Goal: Find specific page/section: Find specific page/section

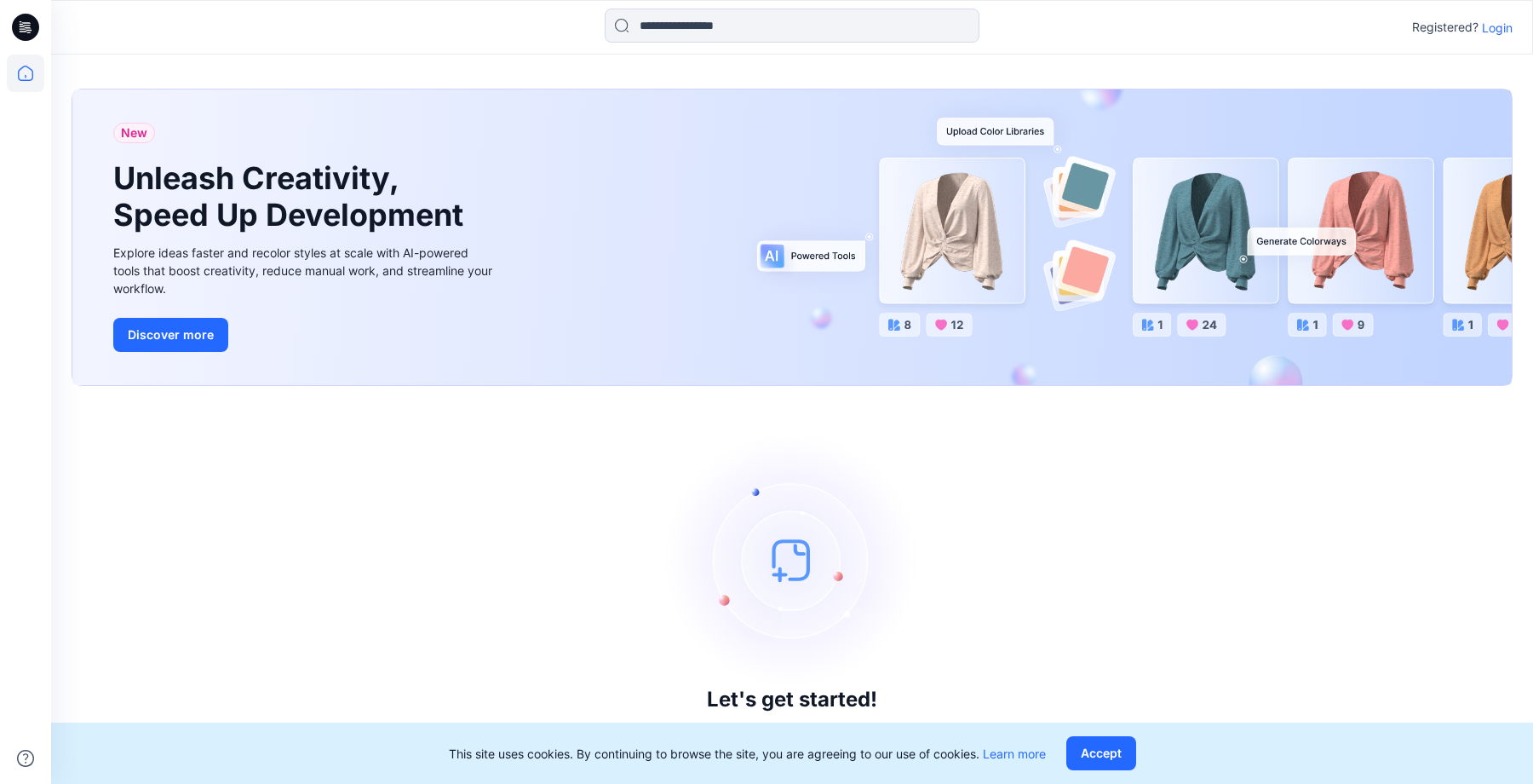
click at [1487, 33] on p "Login" at bounding box center [1497, 27] width 31 height 18
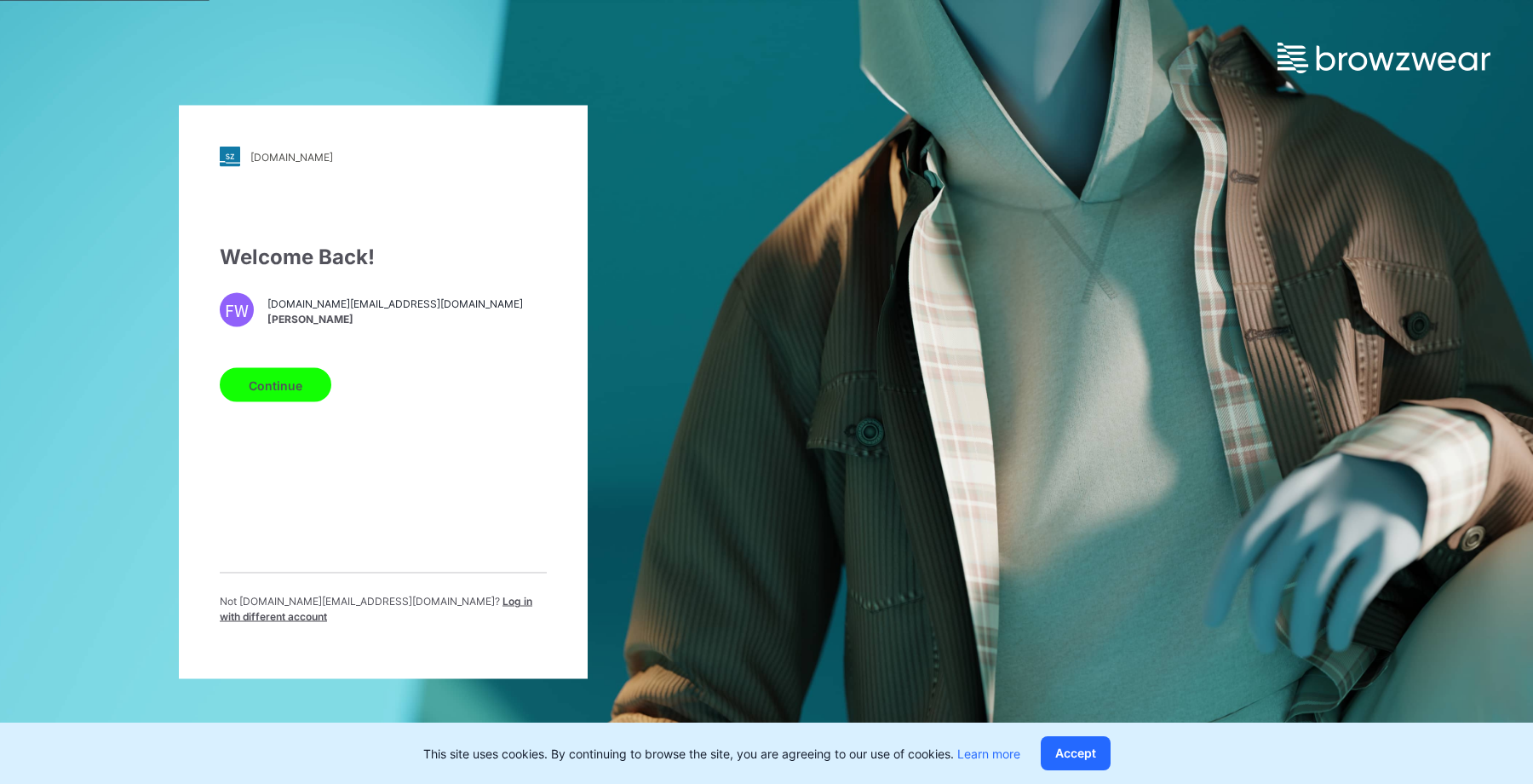
click at [309, 393] on button "Continue" at bounding box center [276, 385] width 112 height 34
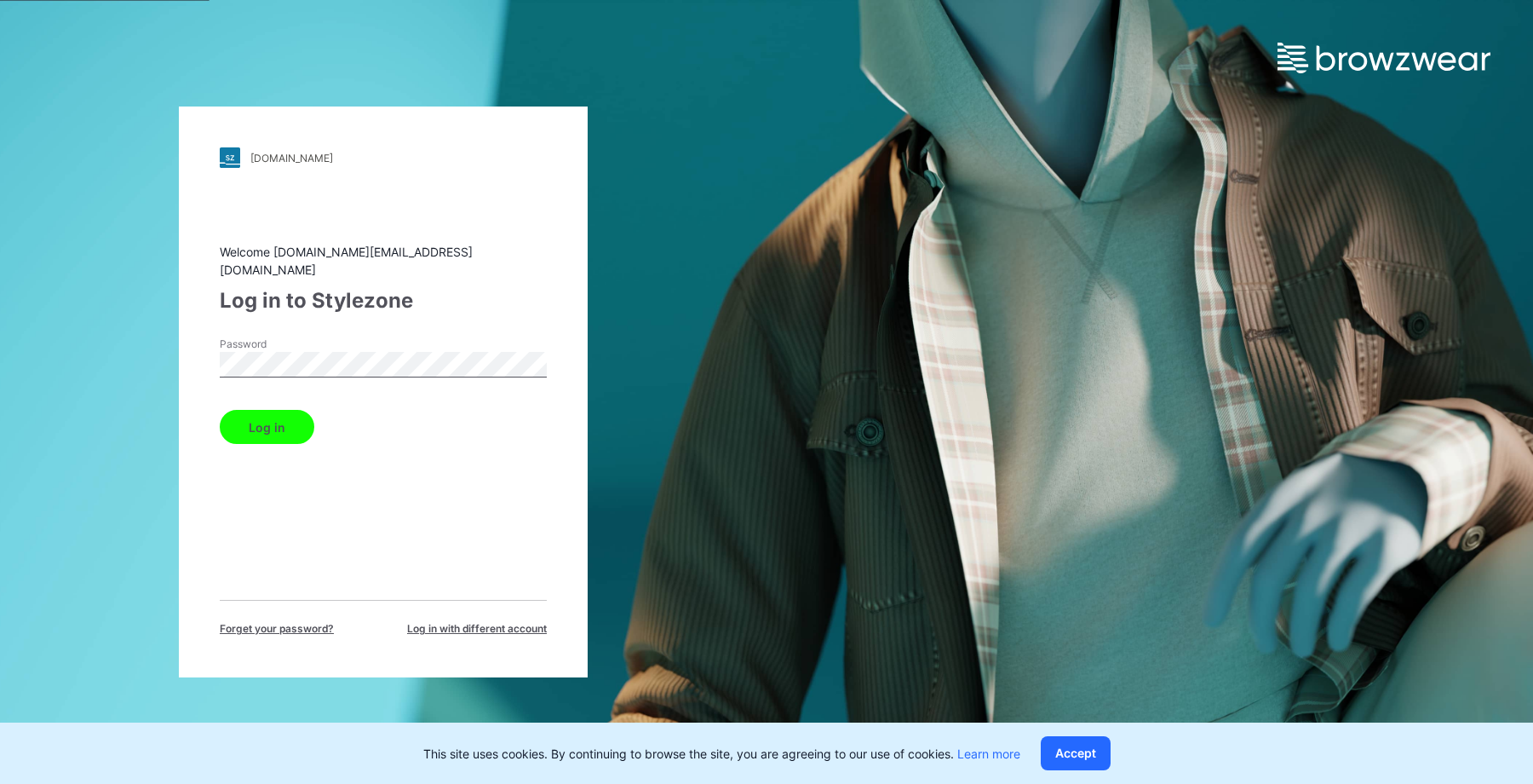
click at [266, 426] on button "Log in" at bounding box center [267, 426] width 94 height 34
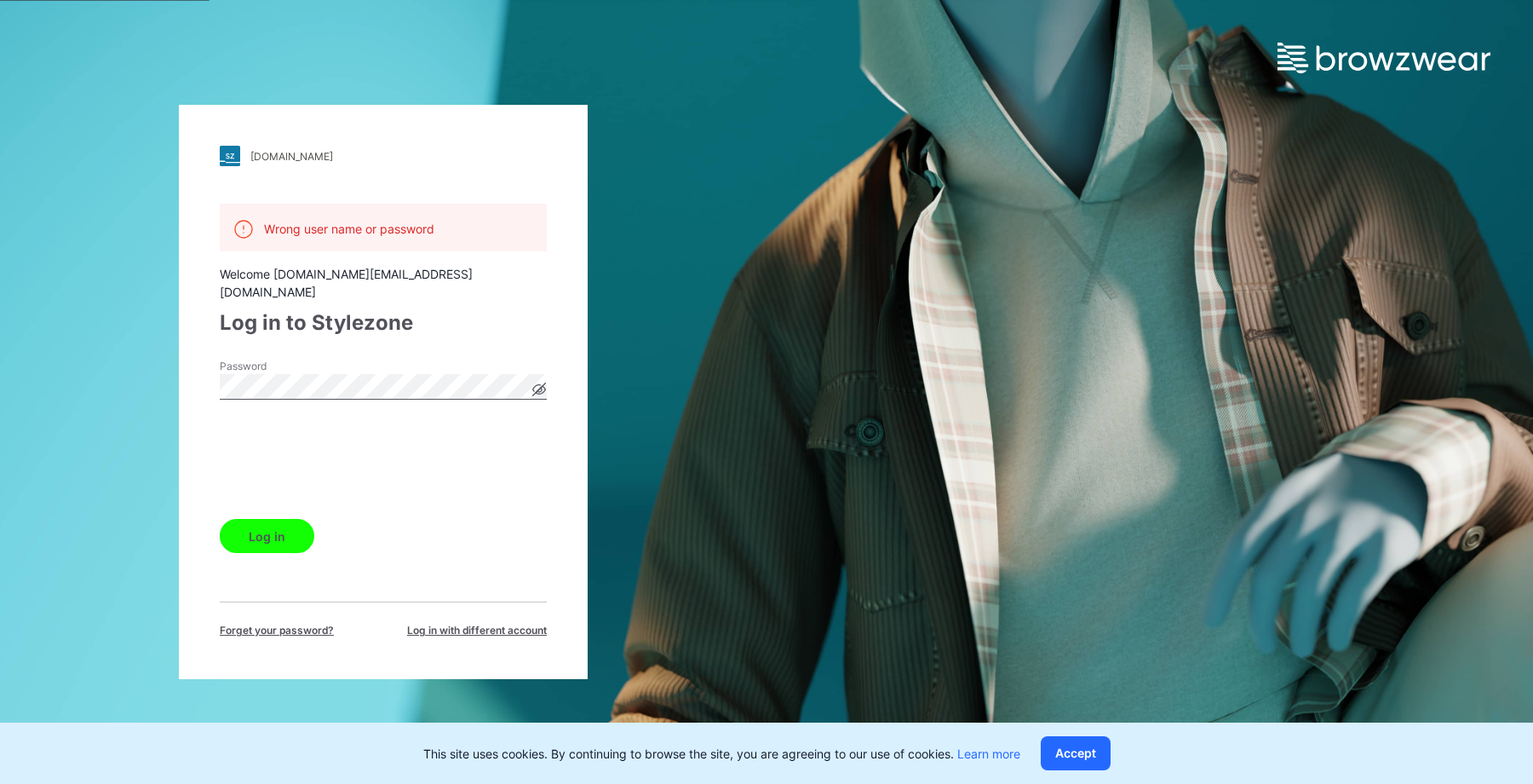
click at [281, 532] on button "Log in" at bounding box center [267, 536] width 94 height 34
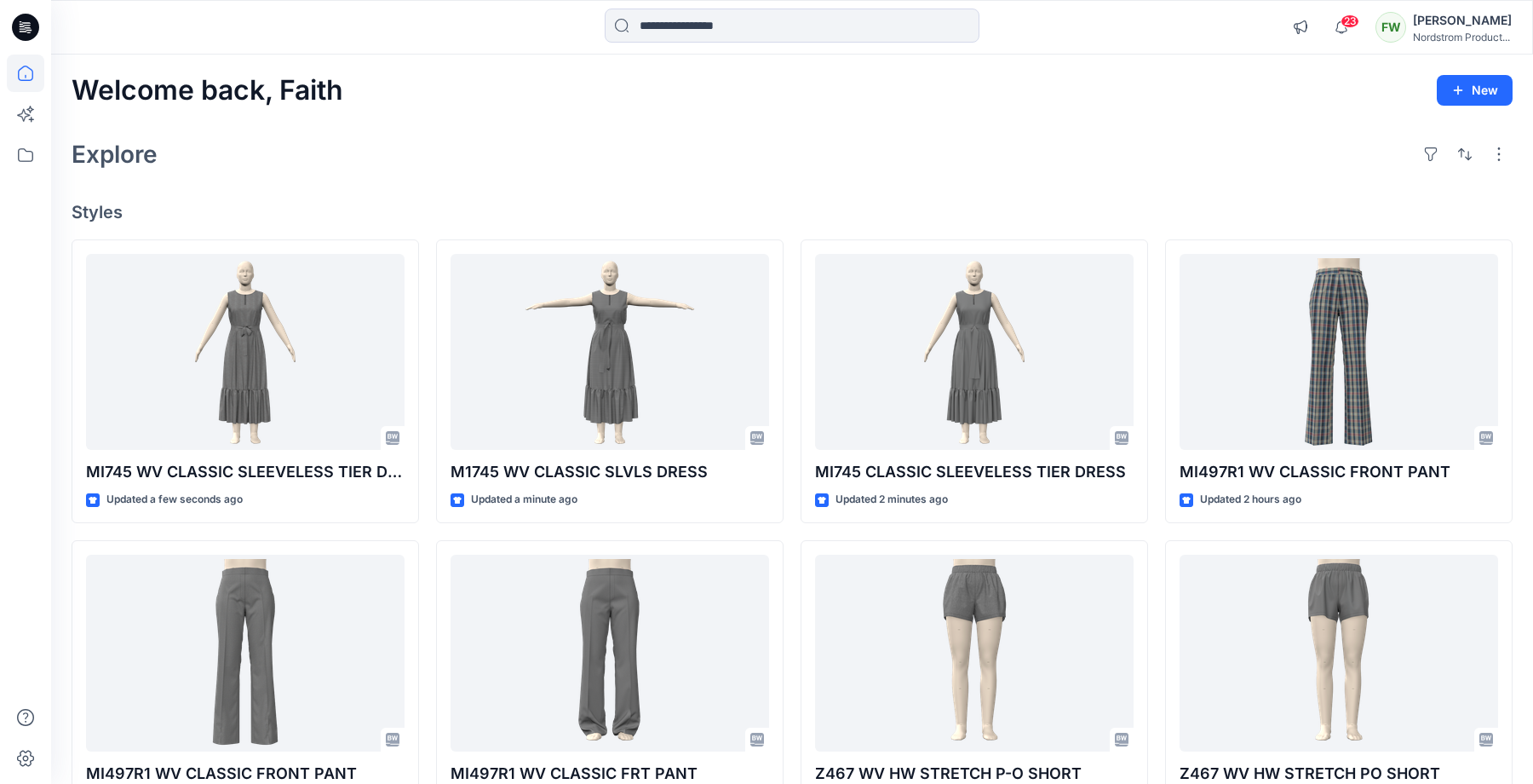
click at [1163, 76] on div "Welcome back, Faith New" at bounding box center [792, 91] width 1441 height 32
click at [20, 155] on icon at bounding box center [25, 155] width 38 height 38
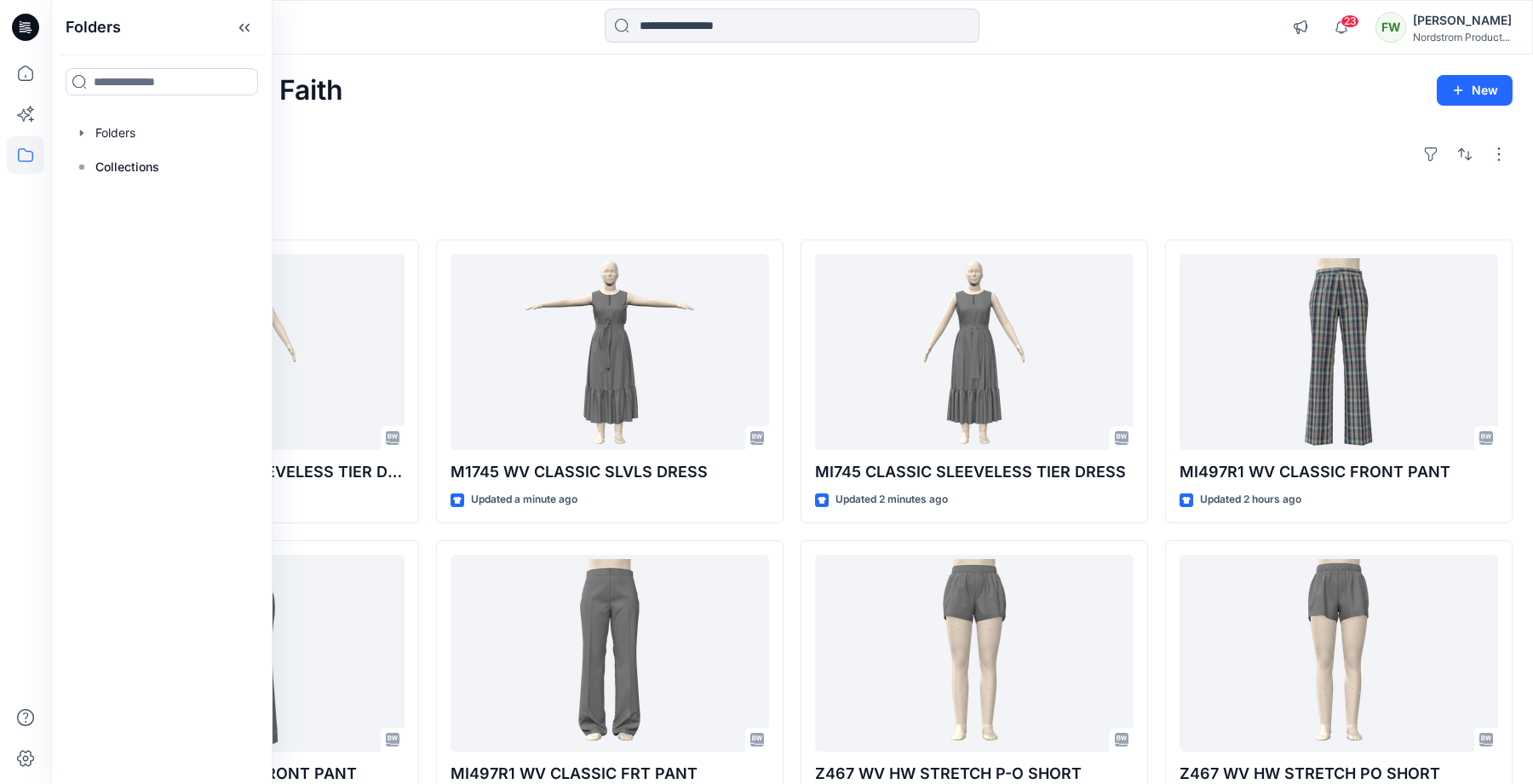
click at [487, 145] on div "Explore" at bounding box center [792, 154] width 1441 height 41
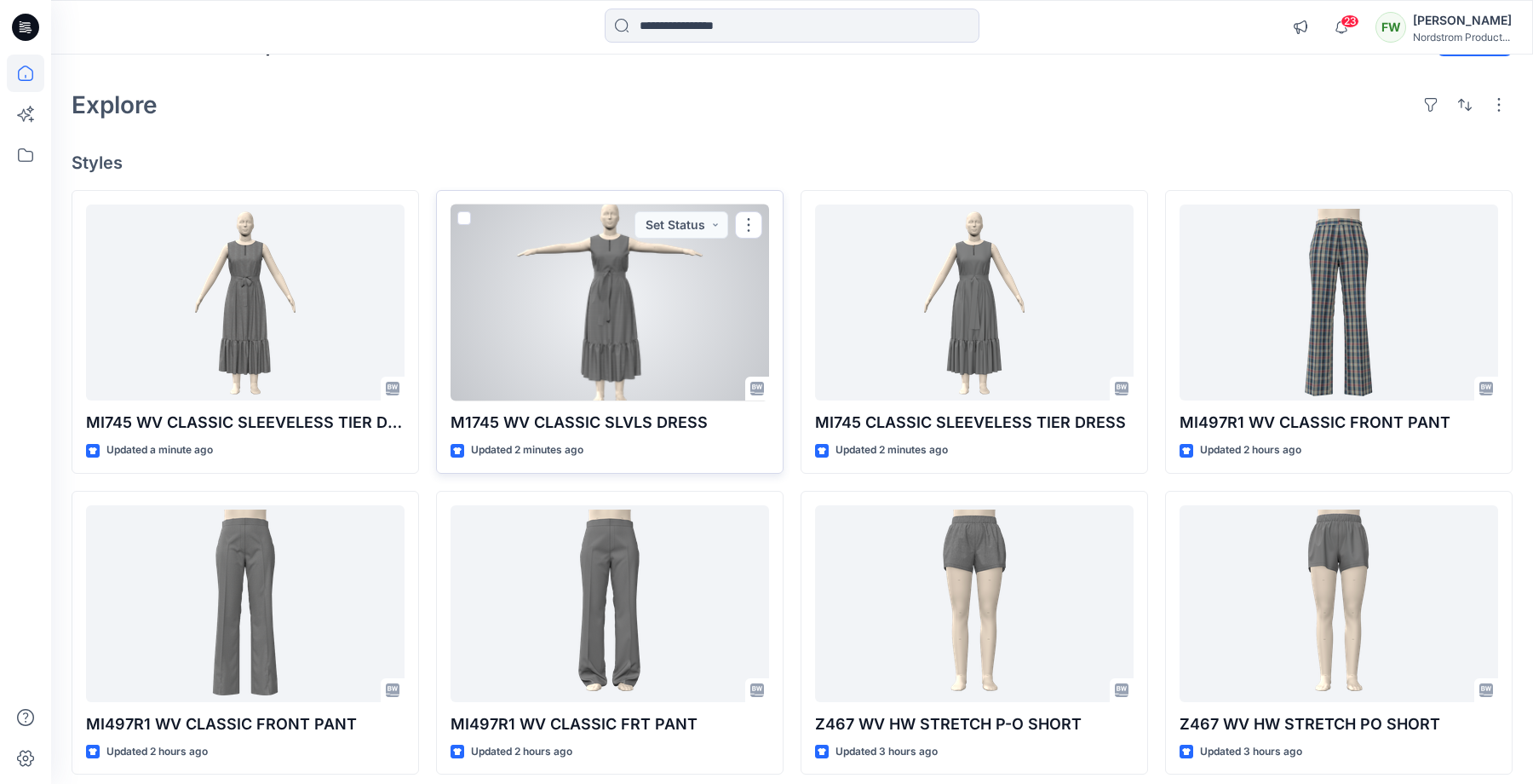
scroll to position [46, 0]
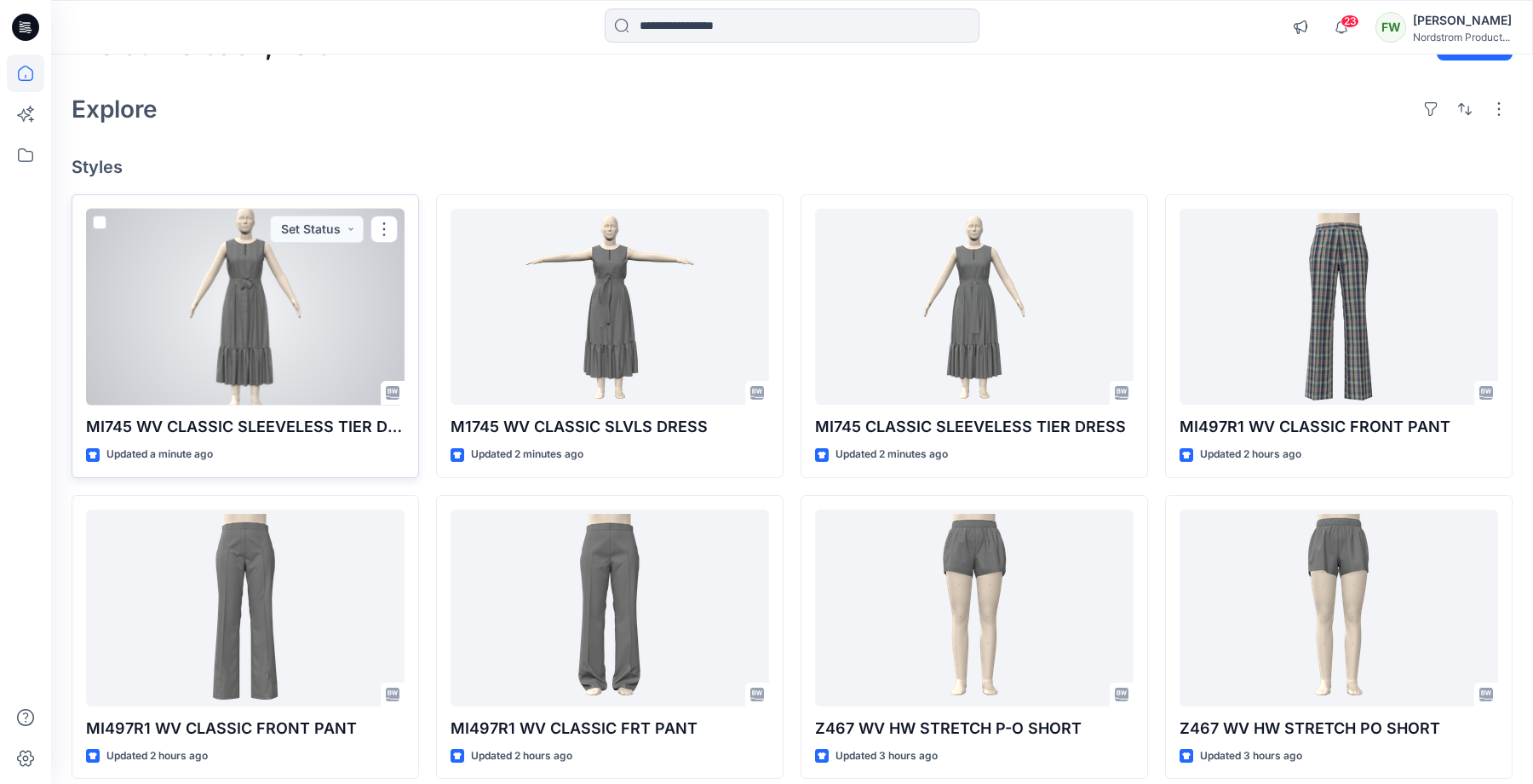
click at [290, 363] on div at bounding box center [245, 307] width 318 height 197
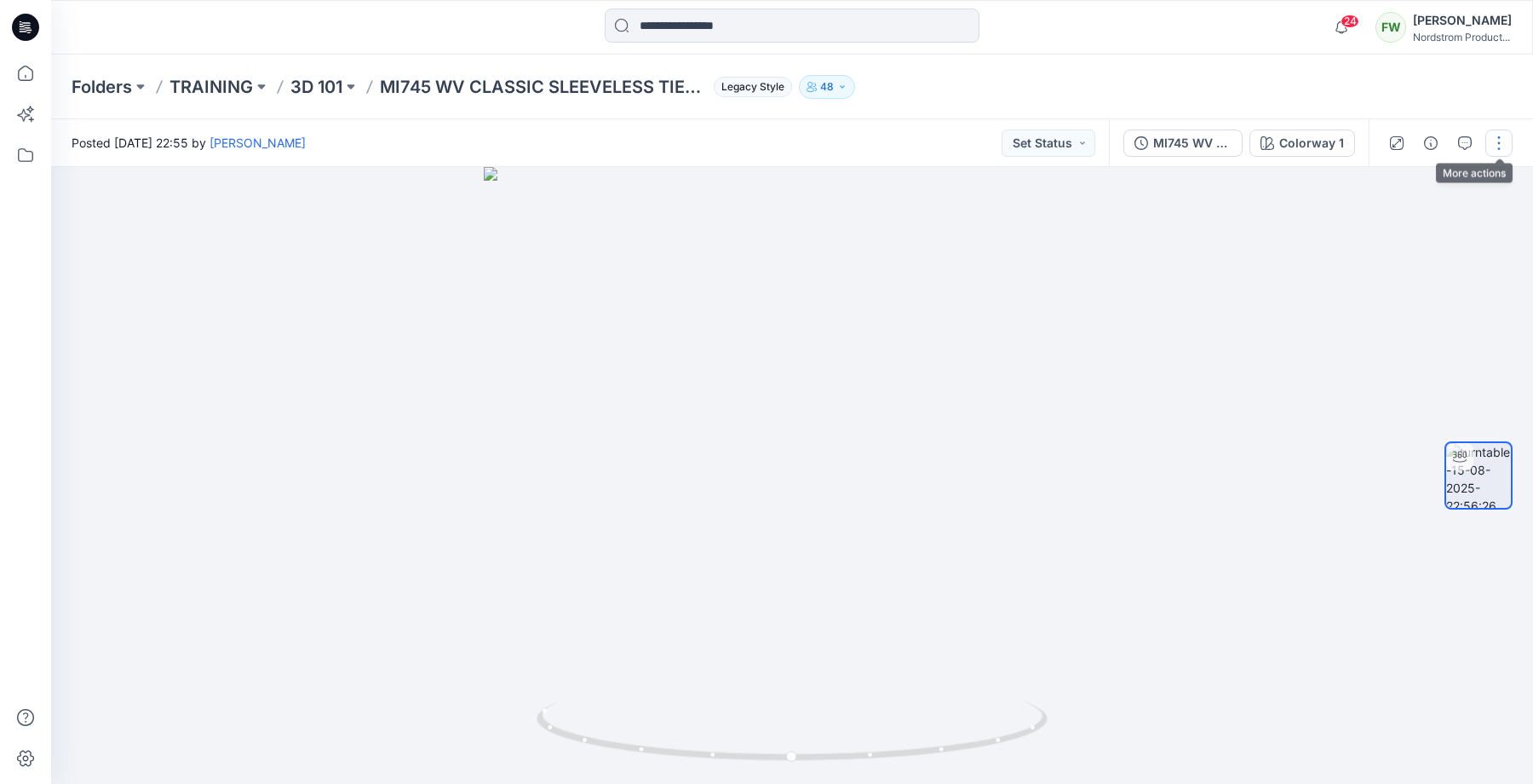
click at [1505, 147] on button "button" at bounding box center [1499, 143] width 27 height 27
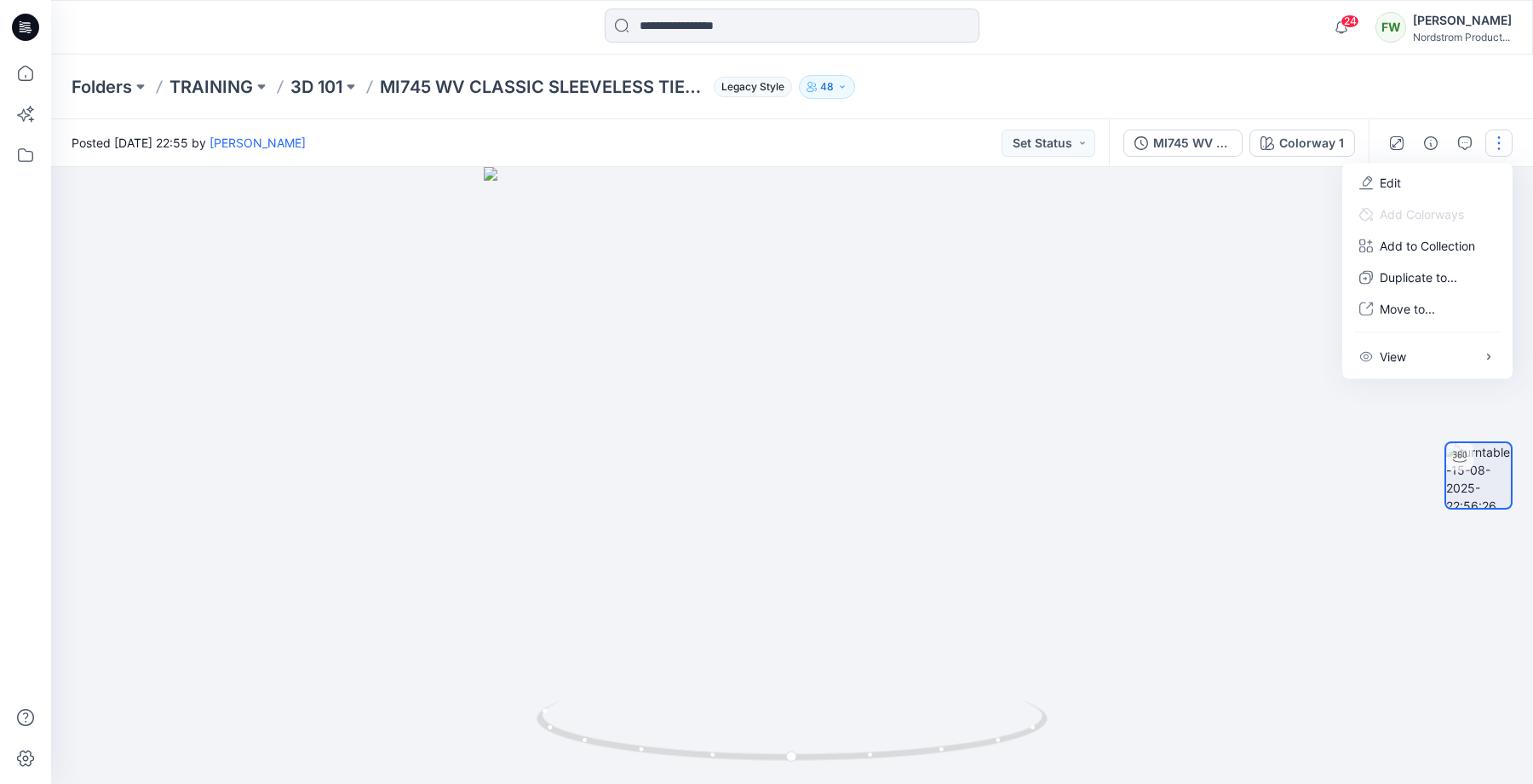
click at [1382, 88] on div "Folders TRAINING 3D 101 MI745 WV CLASSIC SLEEVELESS TIER DRESS Legacy Style 48" at bounding box center [792, 87] width 1482 height 65
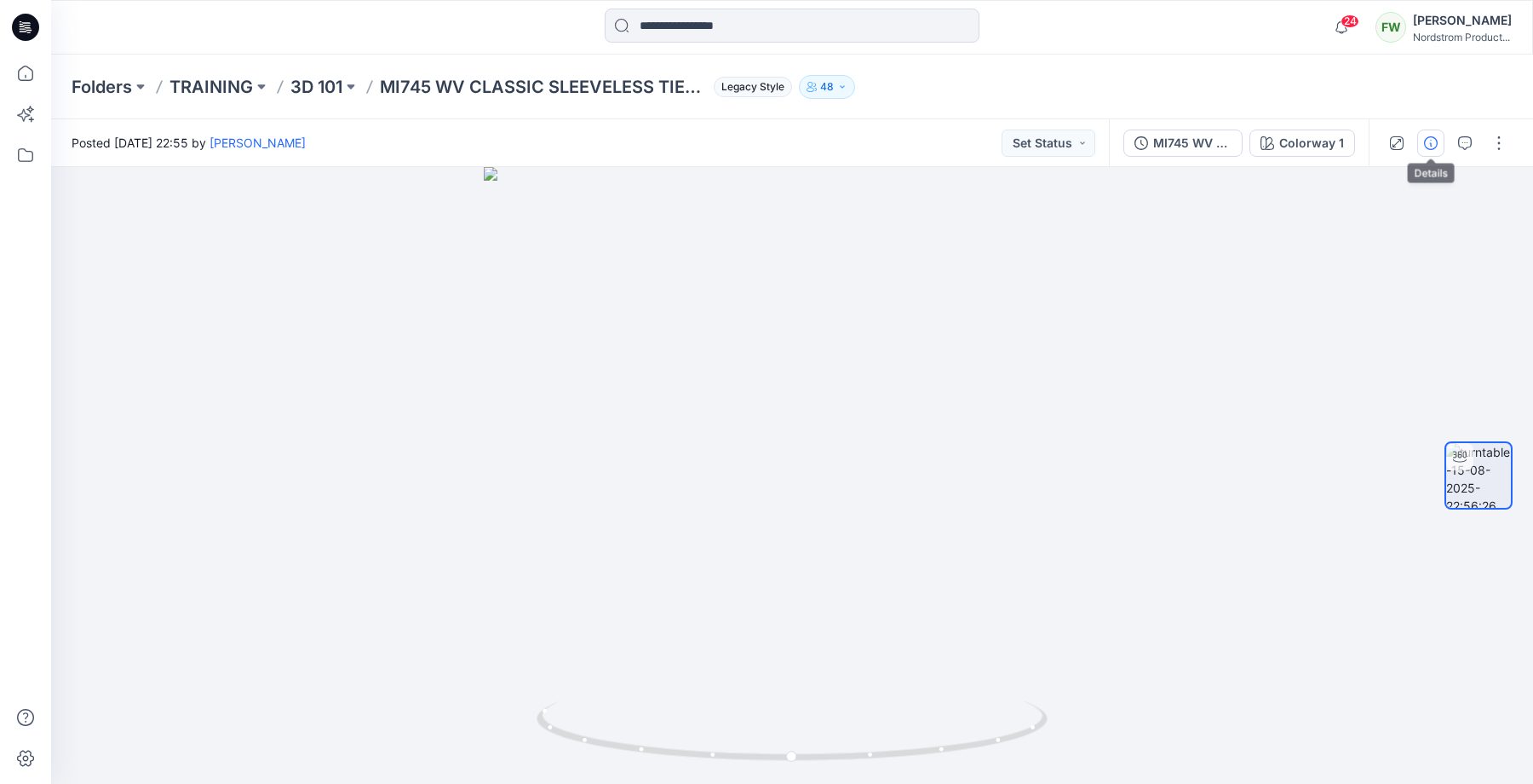
click at [1432, 144] on icon "button" at bounding box center [1432, 144] width 14 height 14
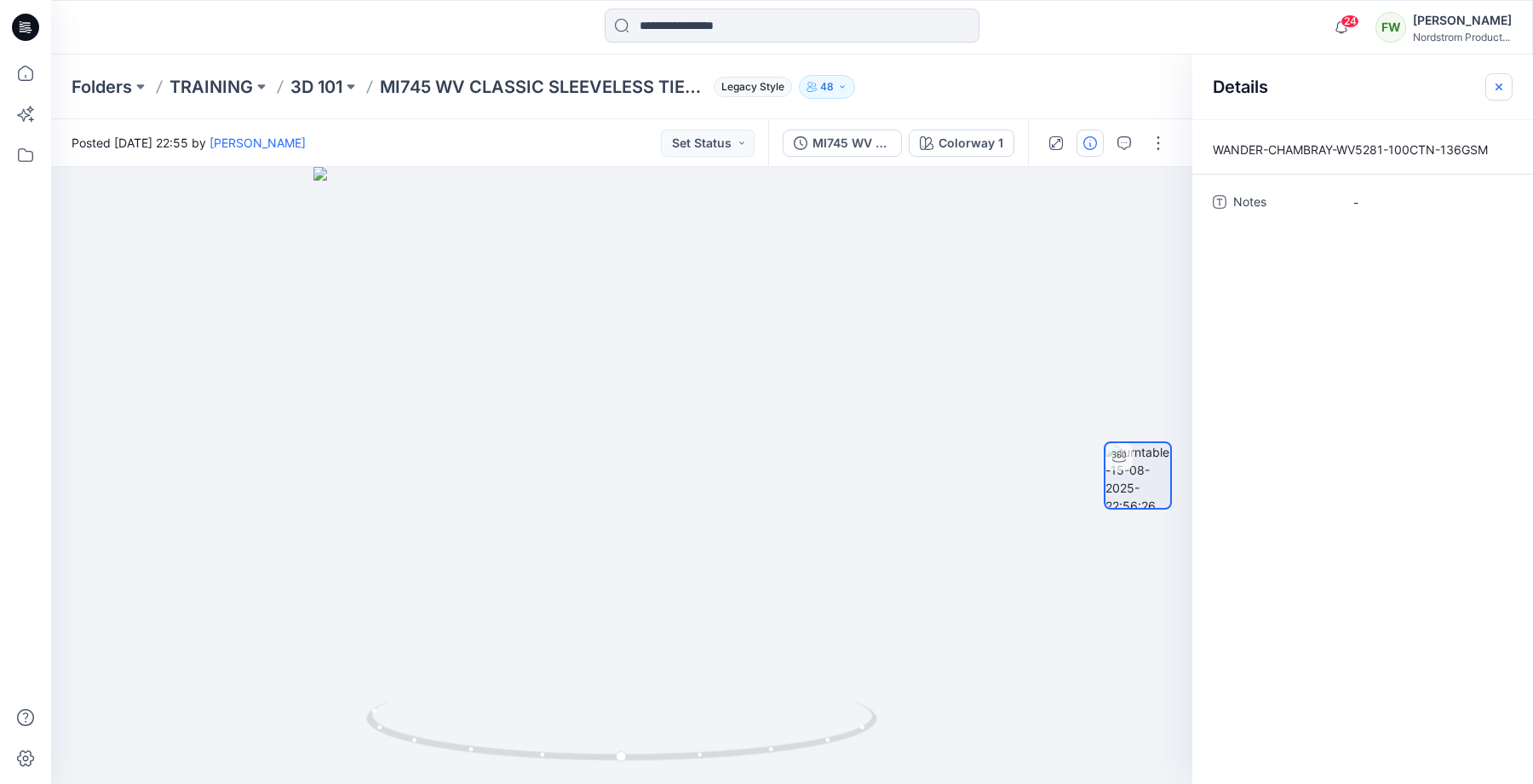
click at [1499, 84] on icon "button" at bounding box center [1500, 88] width 14 height 14
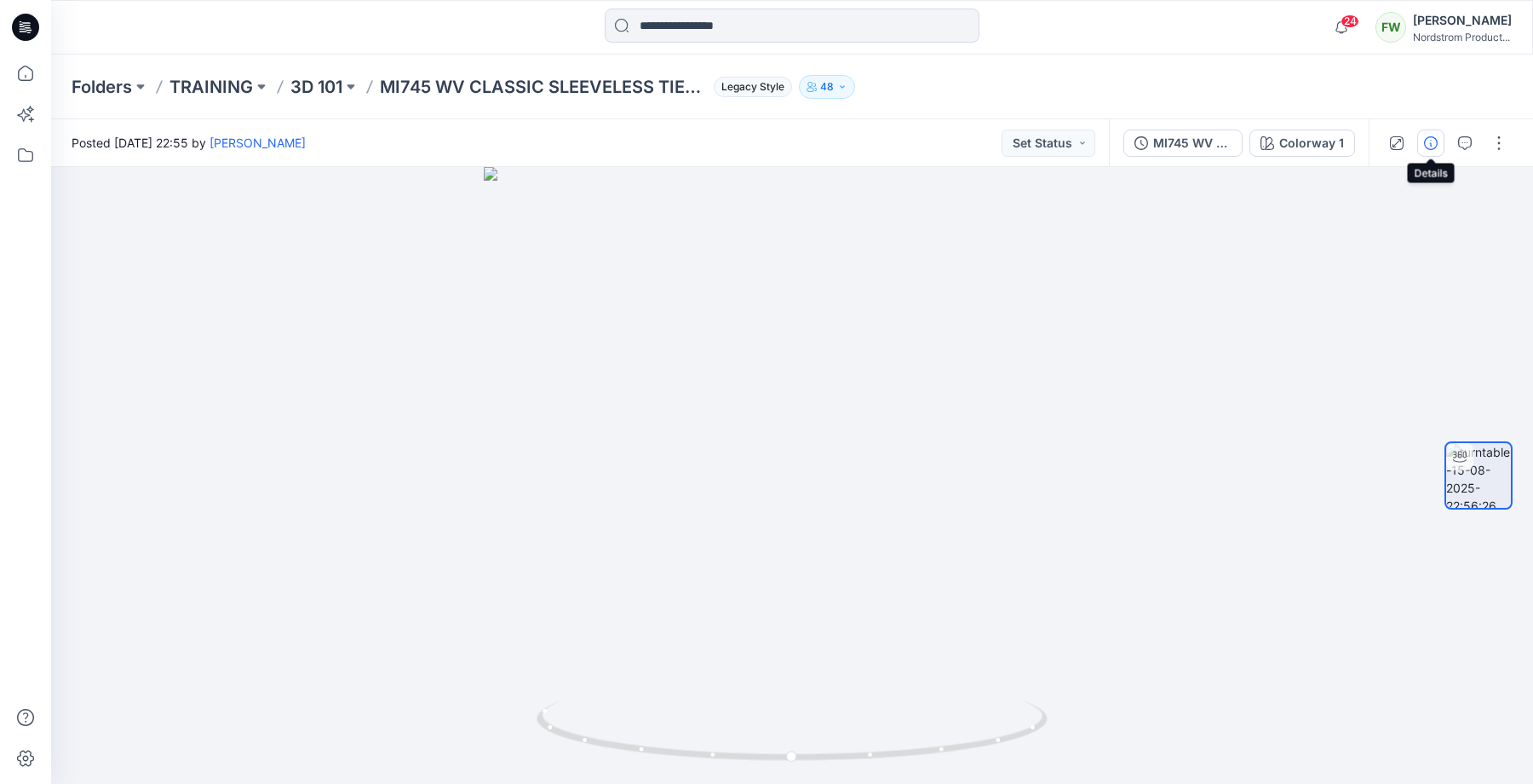
click at [1432, 147] on icon "button" at bounding box center [1432, 144] width 14 height 14
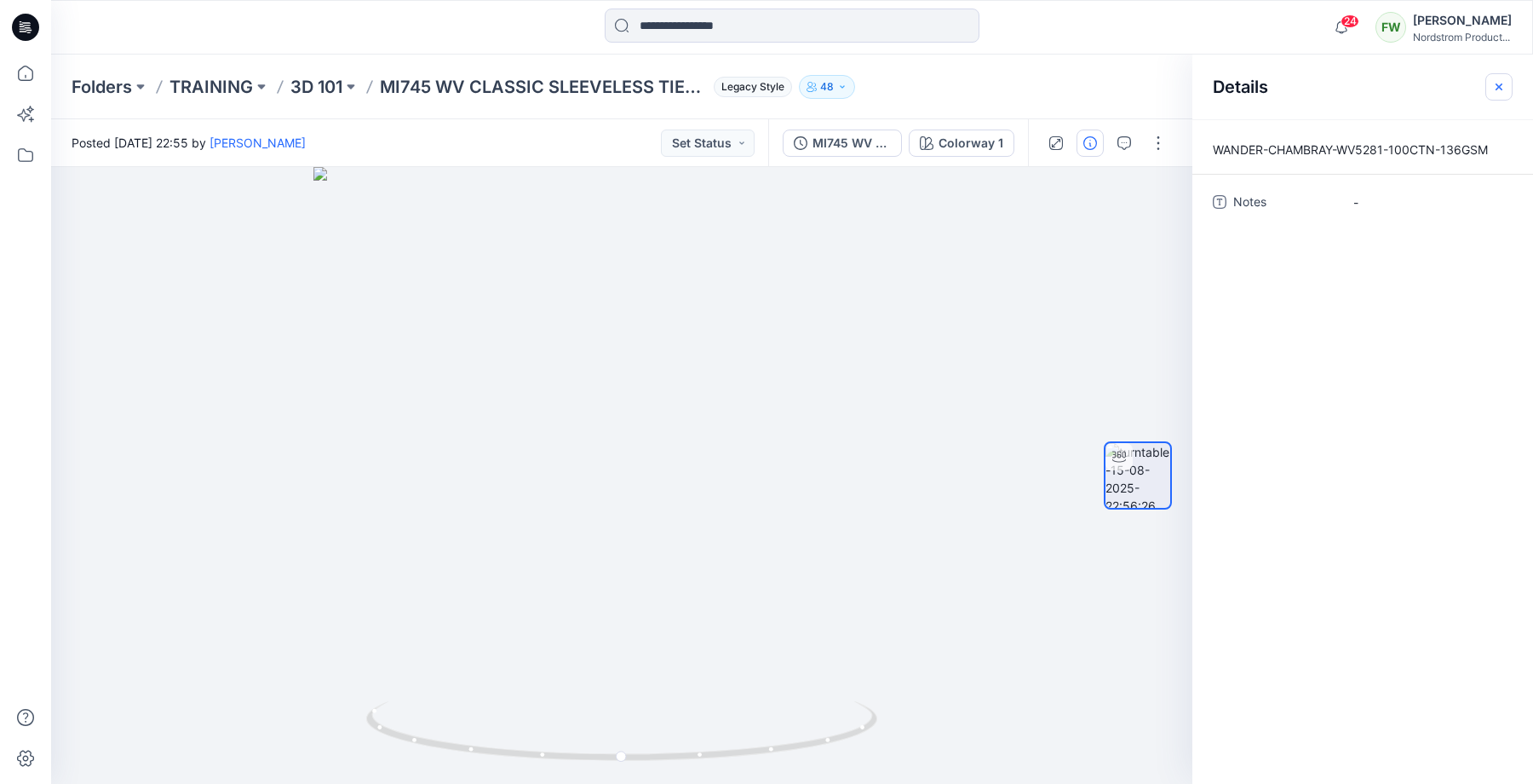
click at [1499, 88] on icon "button" at bounding box center [1500, 88] width 14 height 14
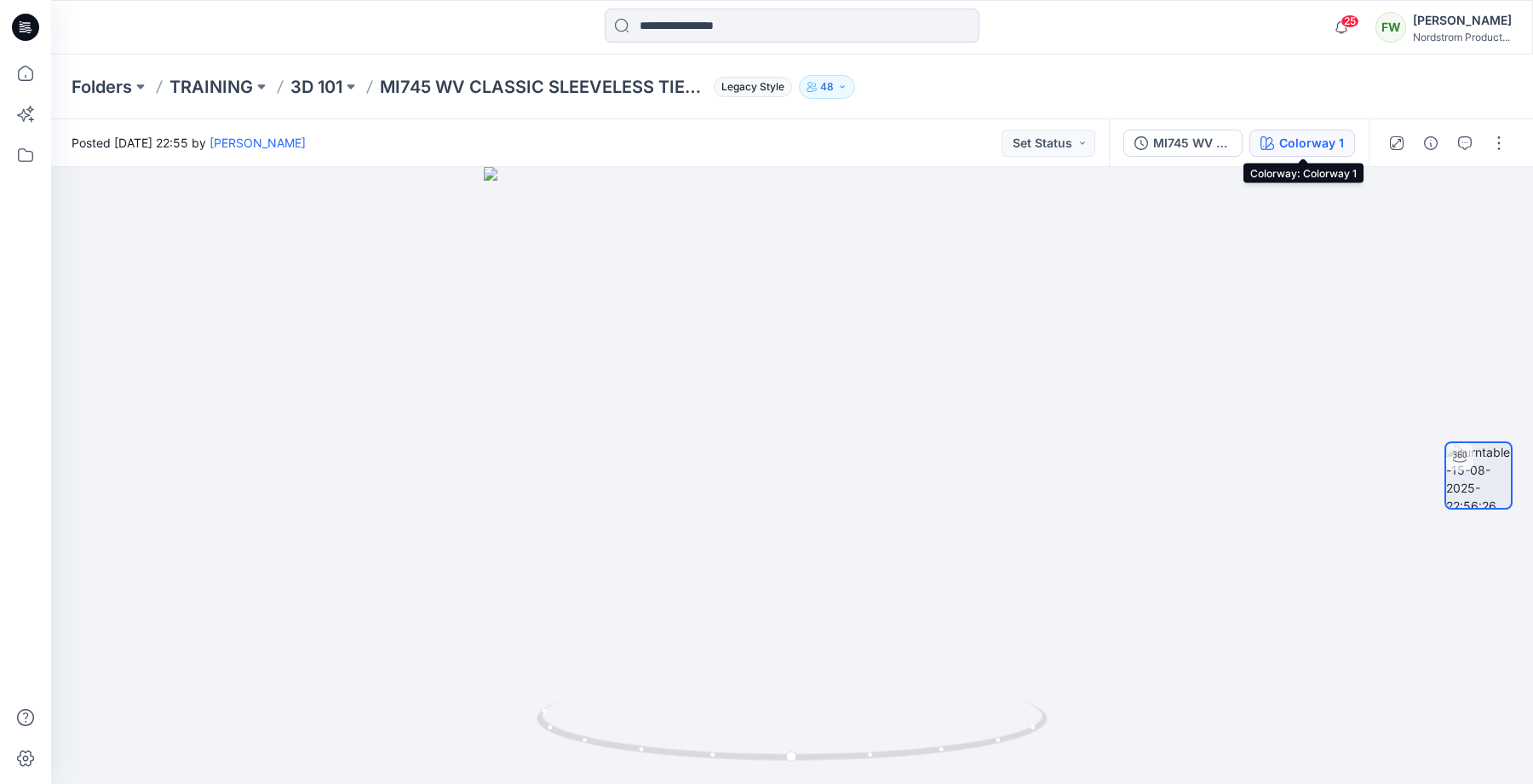
click at [1285, 140] on div "Colorway 1" at bounding box center [1312, 143] width 65 height 18
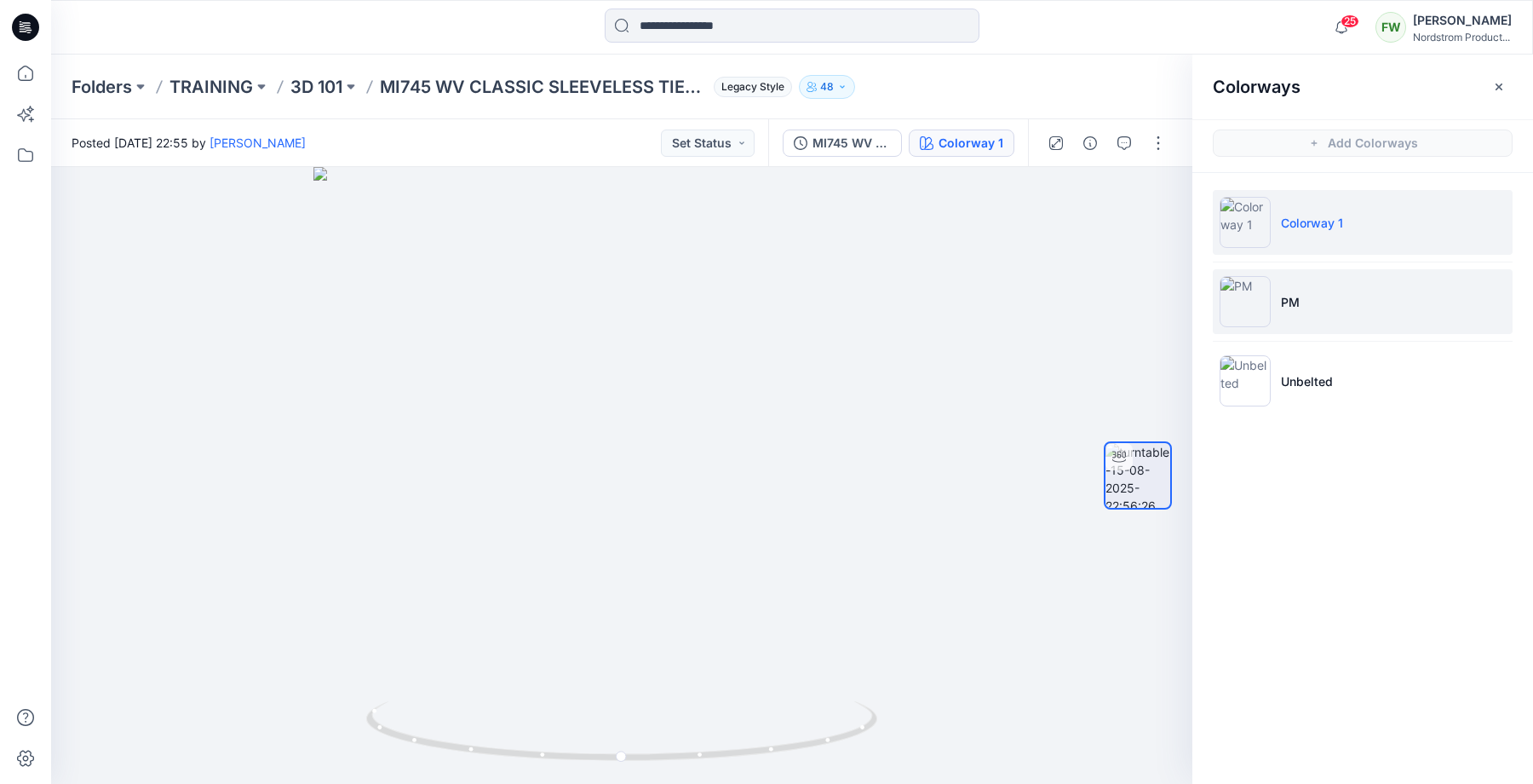
click at [1327, 306] on li "PM" at bounding box center [1362, 302] width 300 height 65
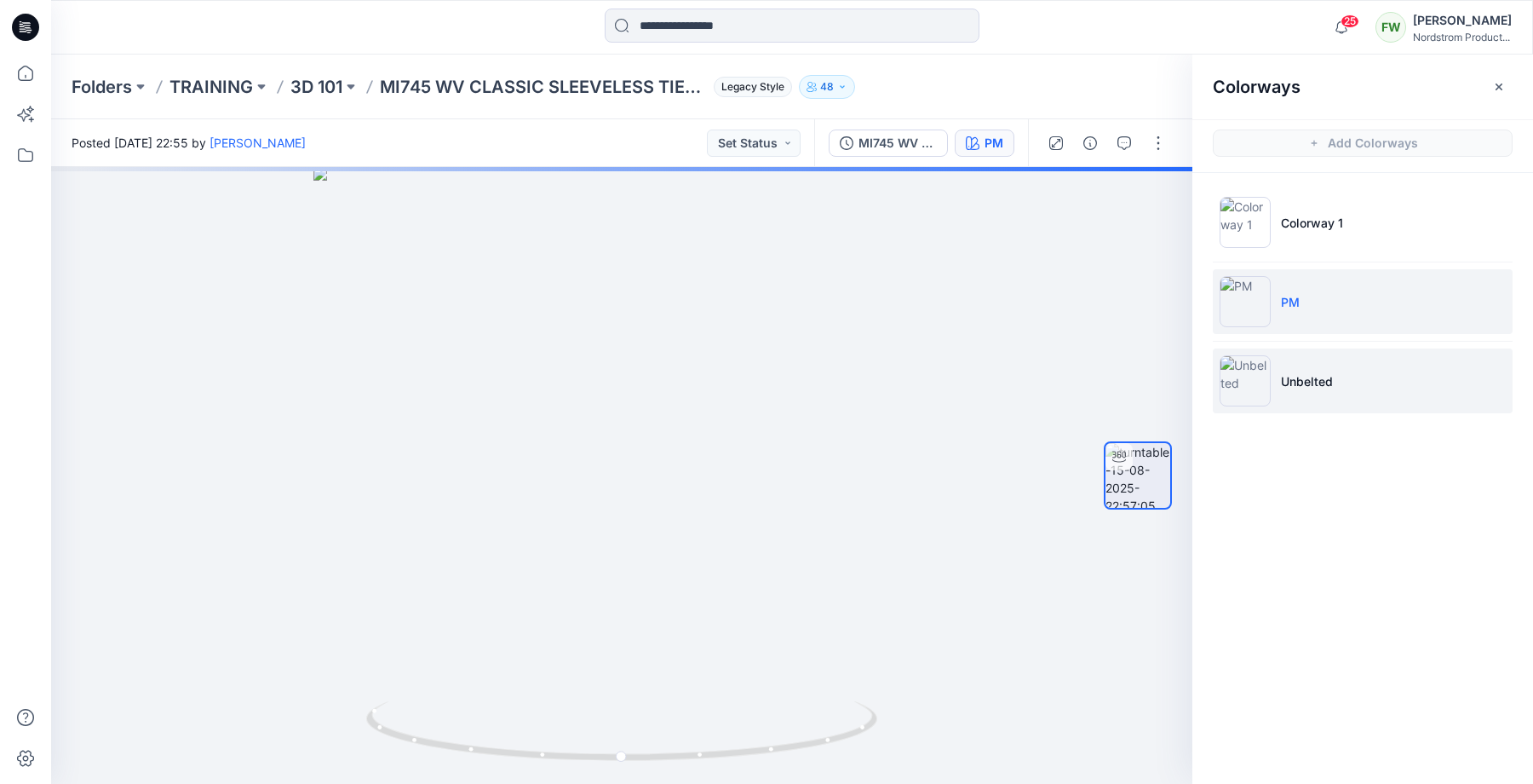
click at [1320, 389] on p "Unbelted" at bounding box center [1306, 381] width 52 height 18
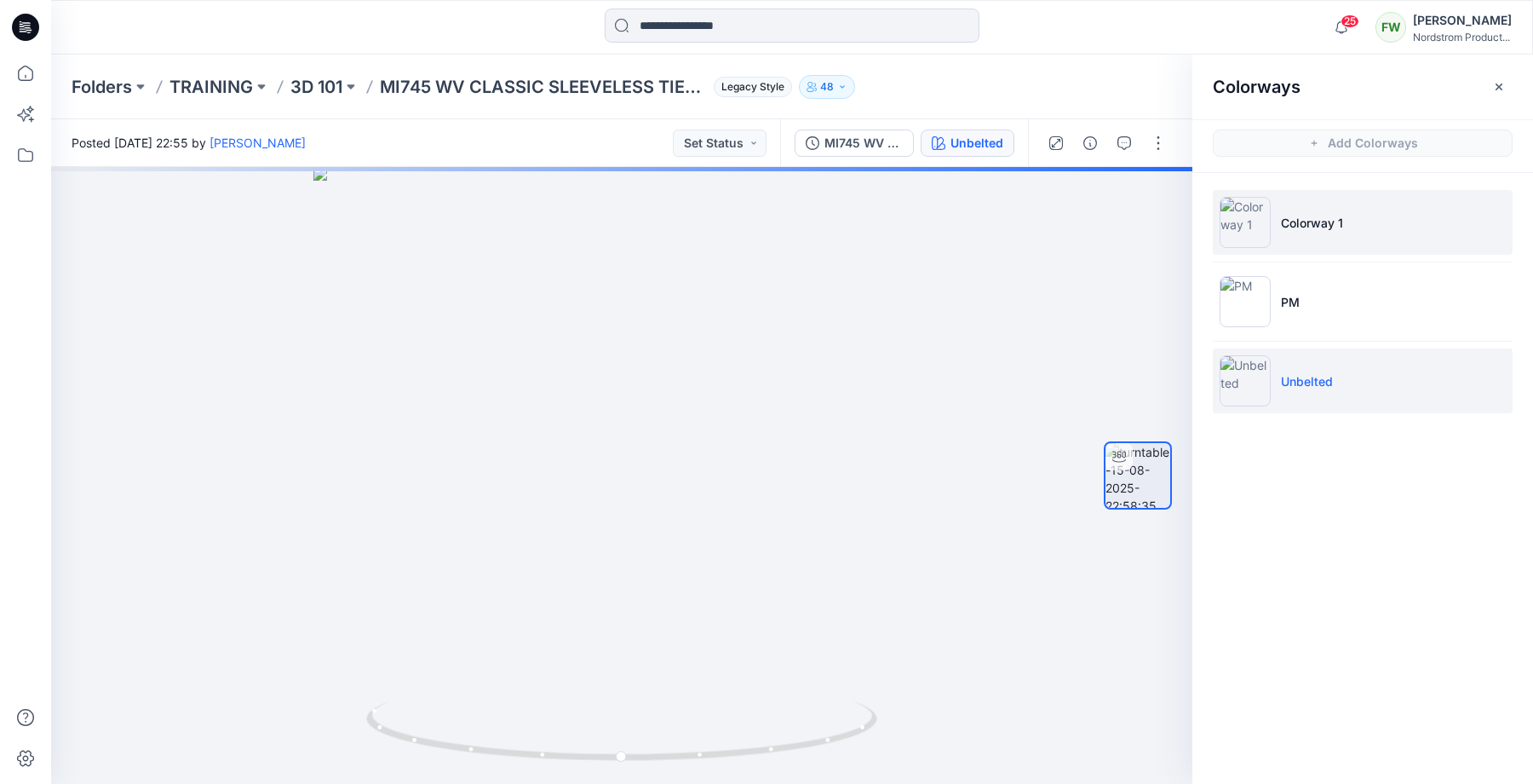
click at [1326, 222] on p "Colorway 1" at bounding box center [1312, 222] width 62 height 18
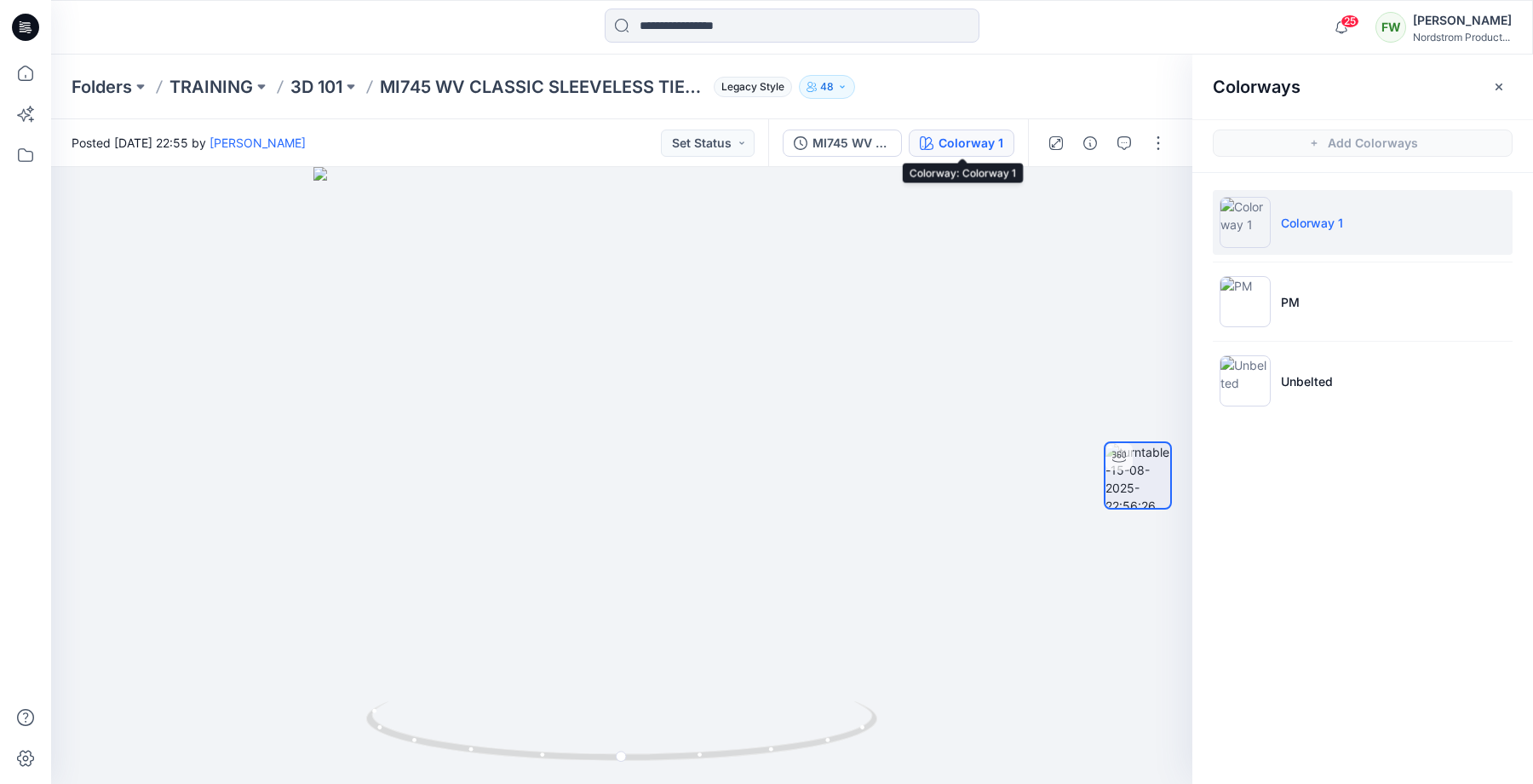
click at [996, 144] on div "Colorway 1" at bounding box center [971, 143] width 65 height 18
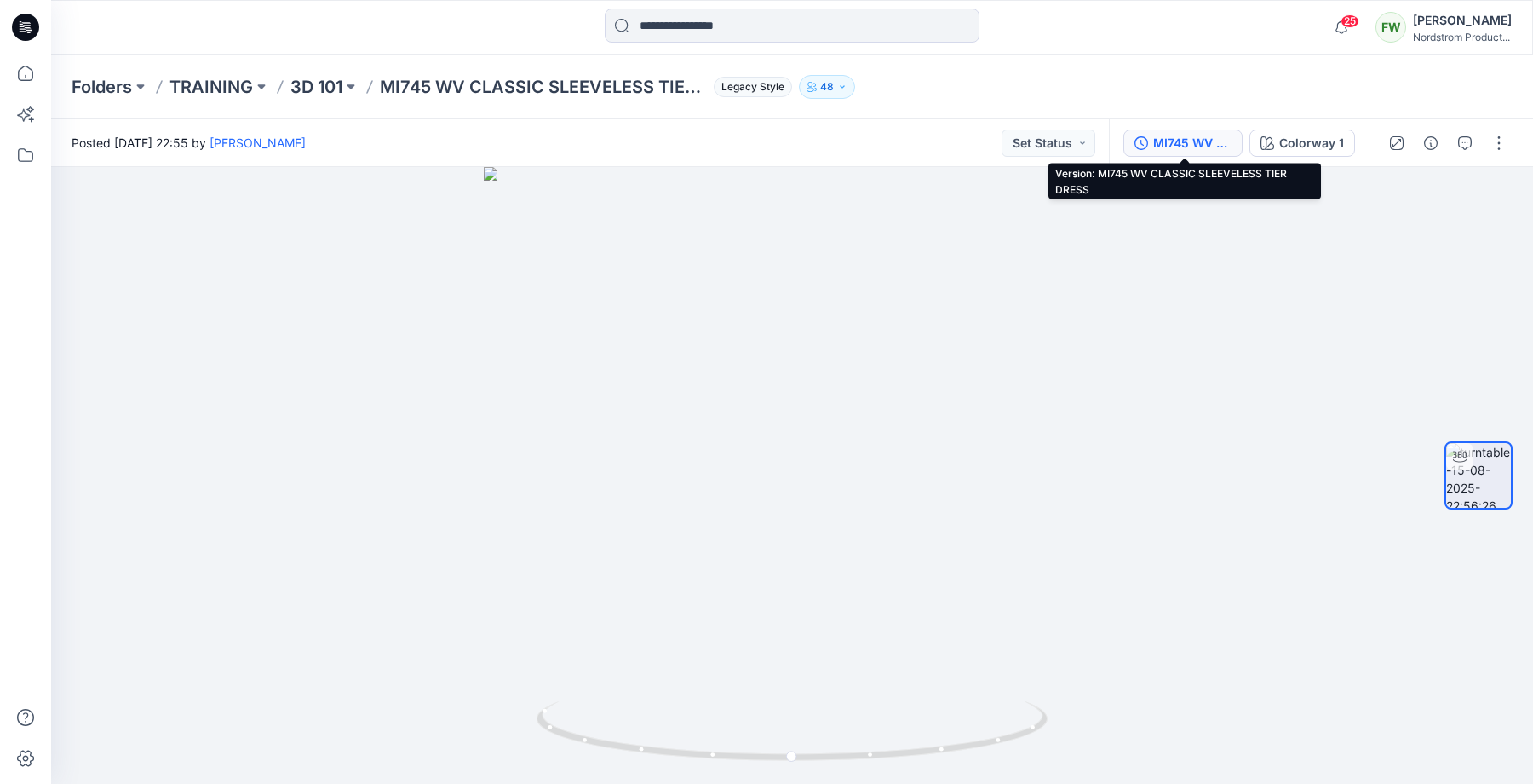
click at [1228, 145] on div "MI745 WV CLASSIC SLEEVELESS TIER DRESS" at bounding box center [1193, 143] width 79 height 18
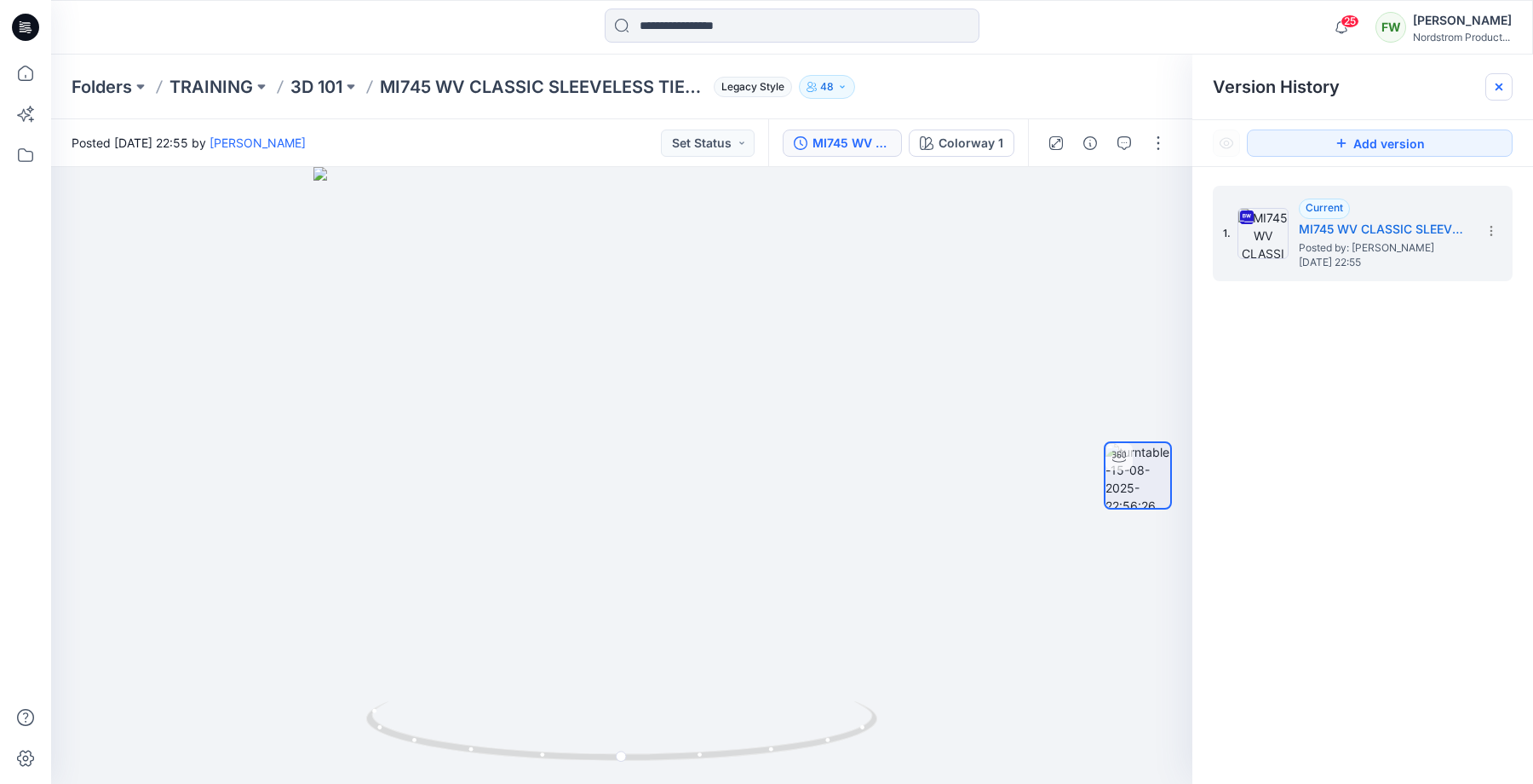
click at [1496, 87] on icon at bounding box center [1500, 88] width 14 height 14
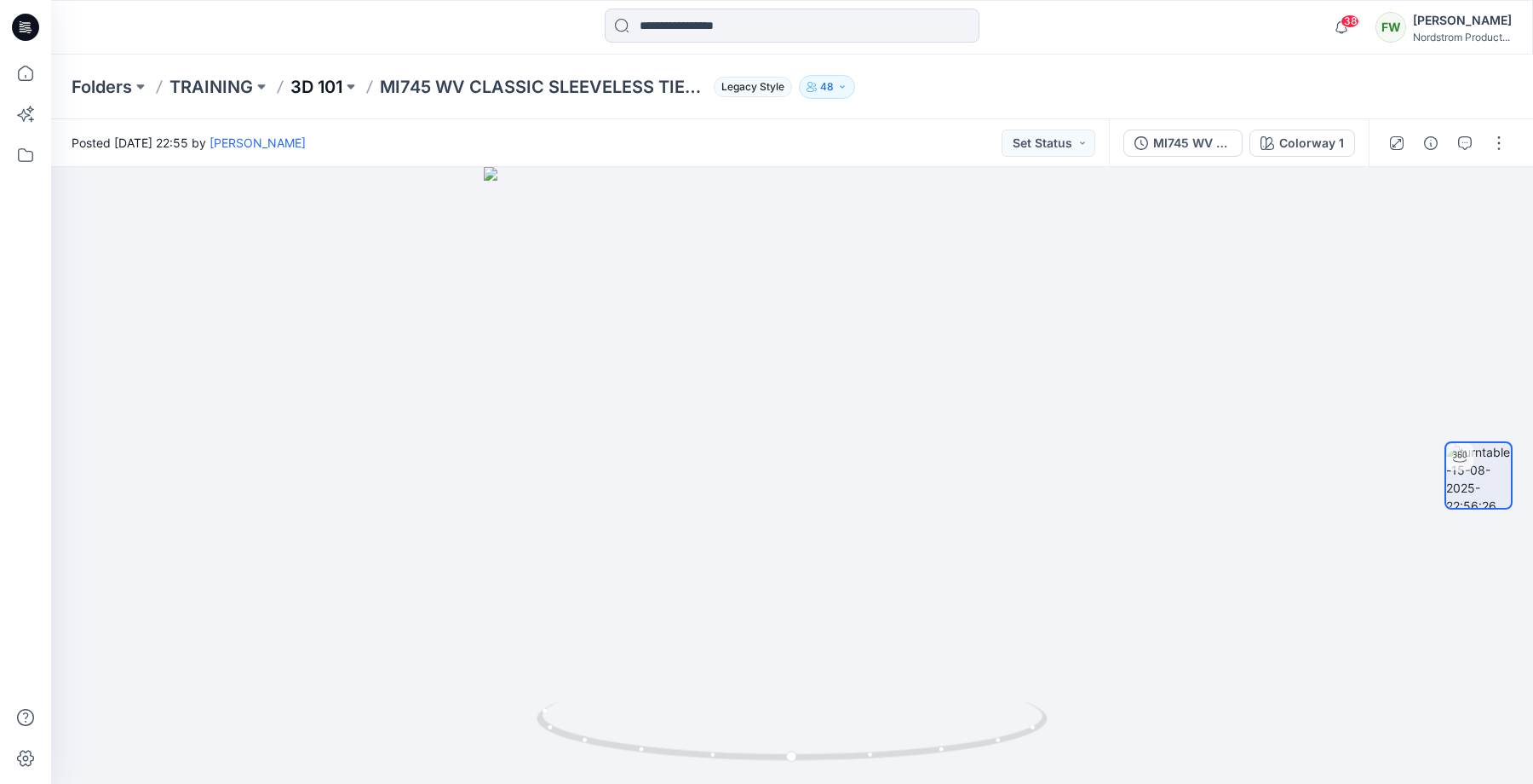
click at [308, 85] on p "3D 101" at bounding box center [316, 87] width 52 height 24
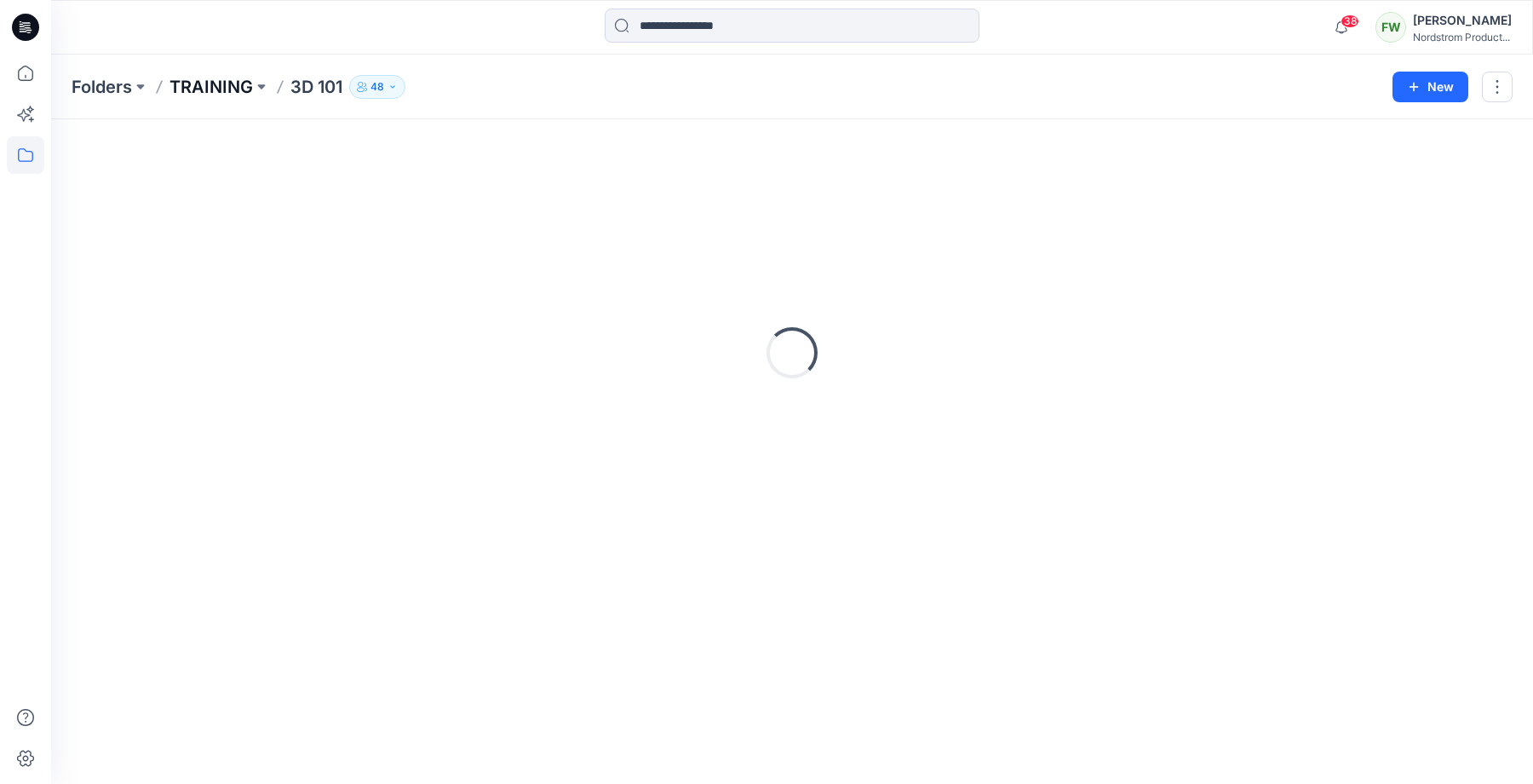
click at [225, 81] on p "TRAINING" at bounding box center [211, 87] width 83 height 24
click at [120, 82] on p "Folders" at bounding box center [102, 87] width 60 height 24
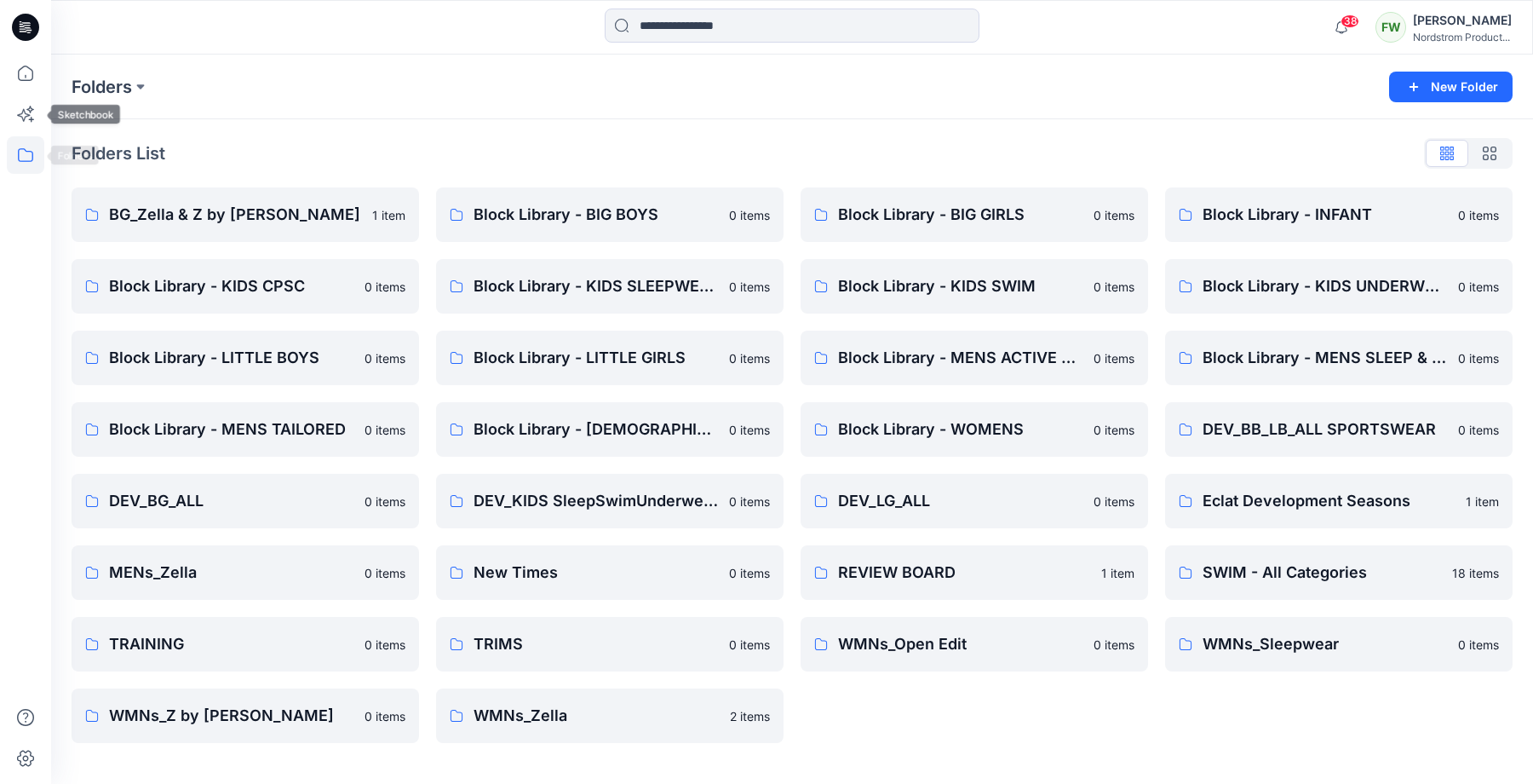
click at [33, 159] on icon at bounding box center [25, 155] width 38 height 38
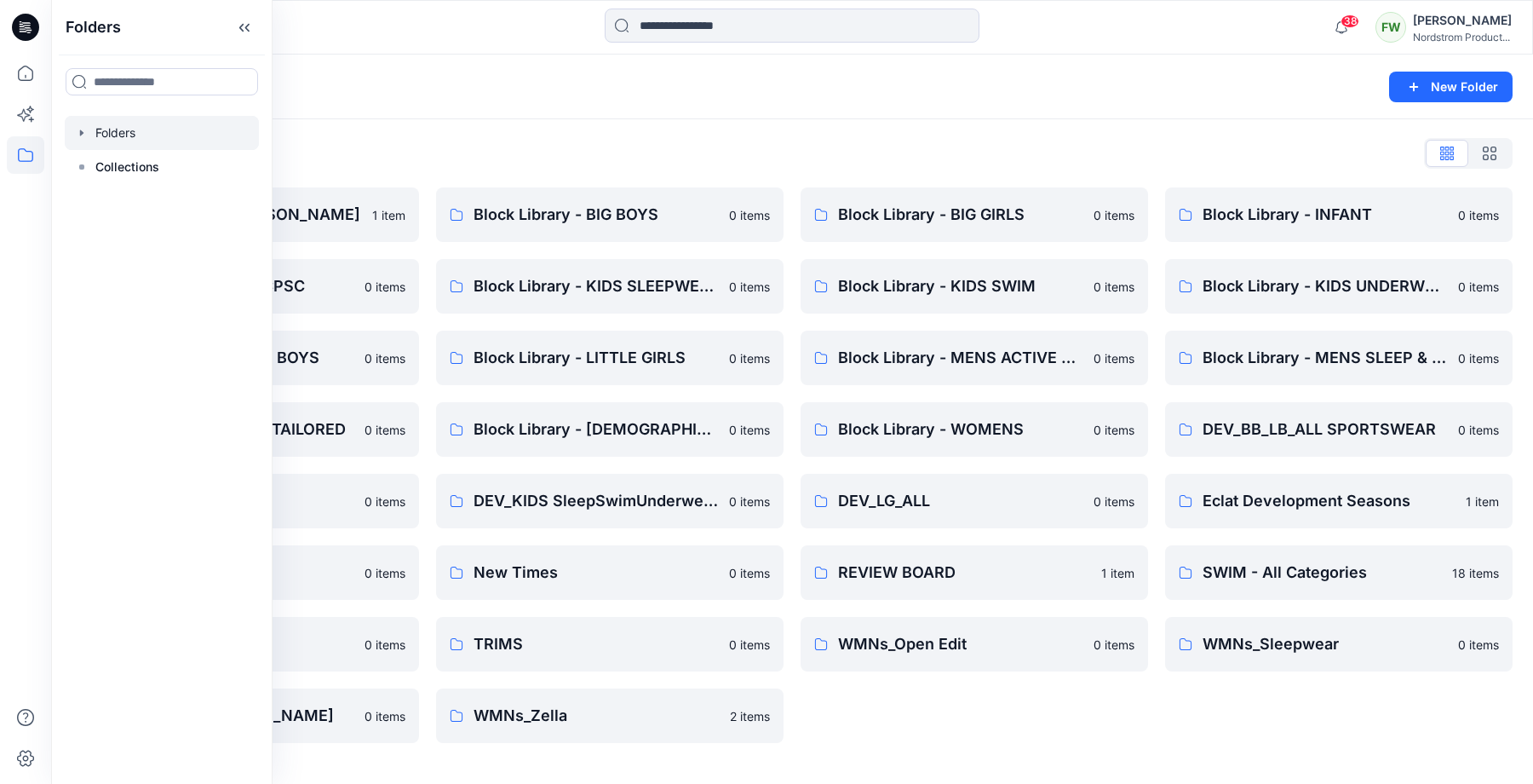
click at [28, 32] on icon at bounding box center [29, 32] width 4 height 1
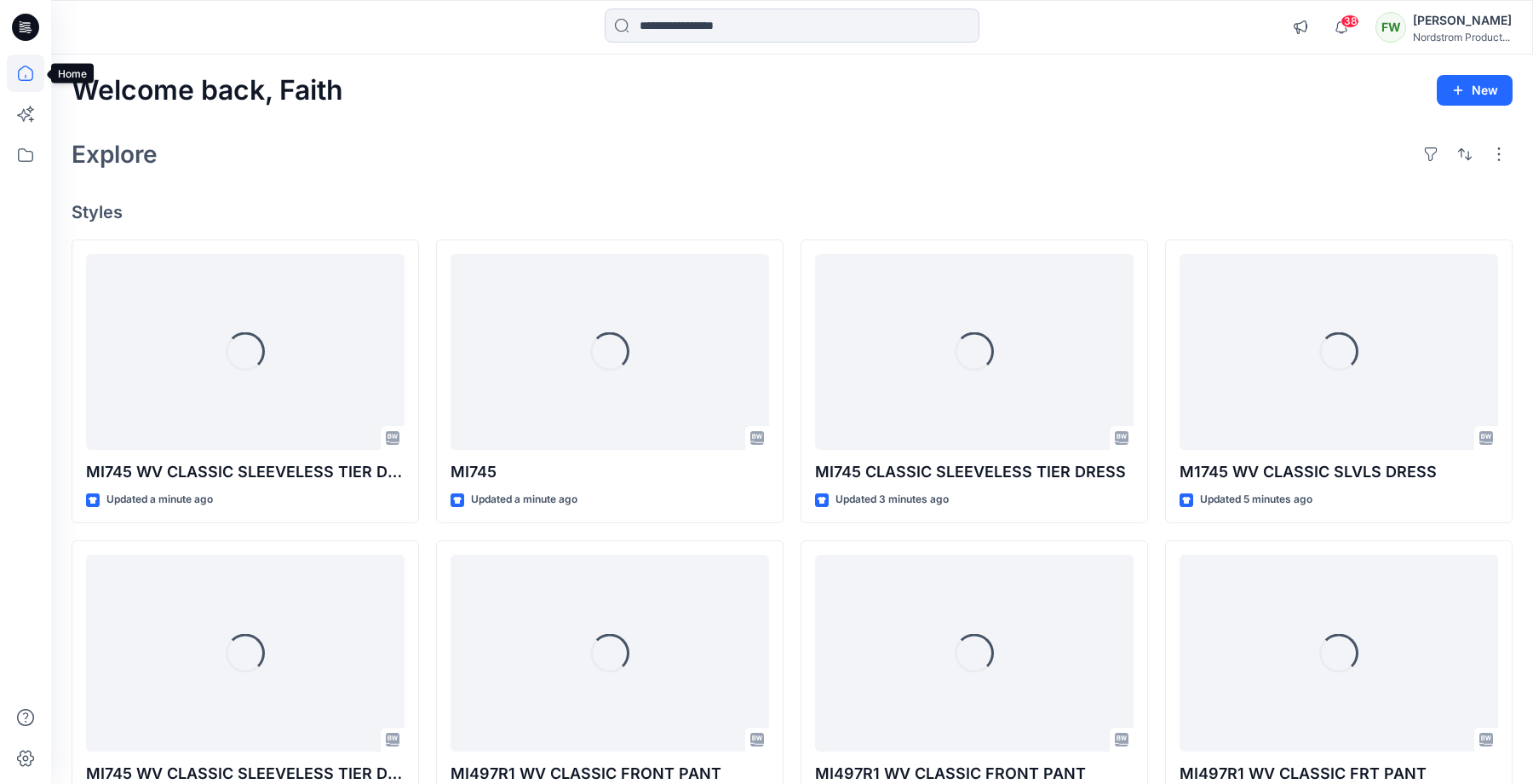
click at [30, 78] on icon at bounding box center [25, 73] width 38 height 38
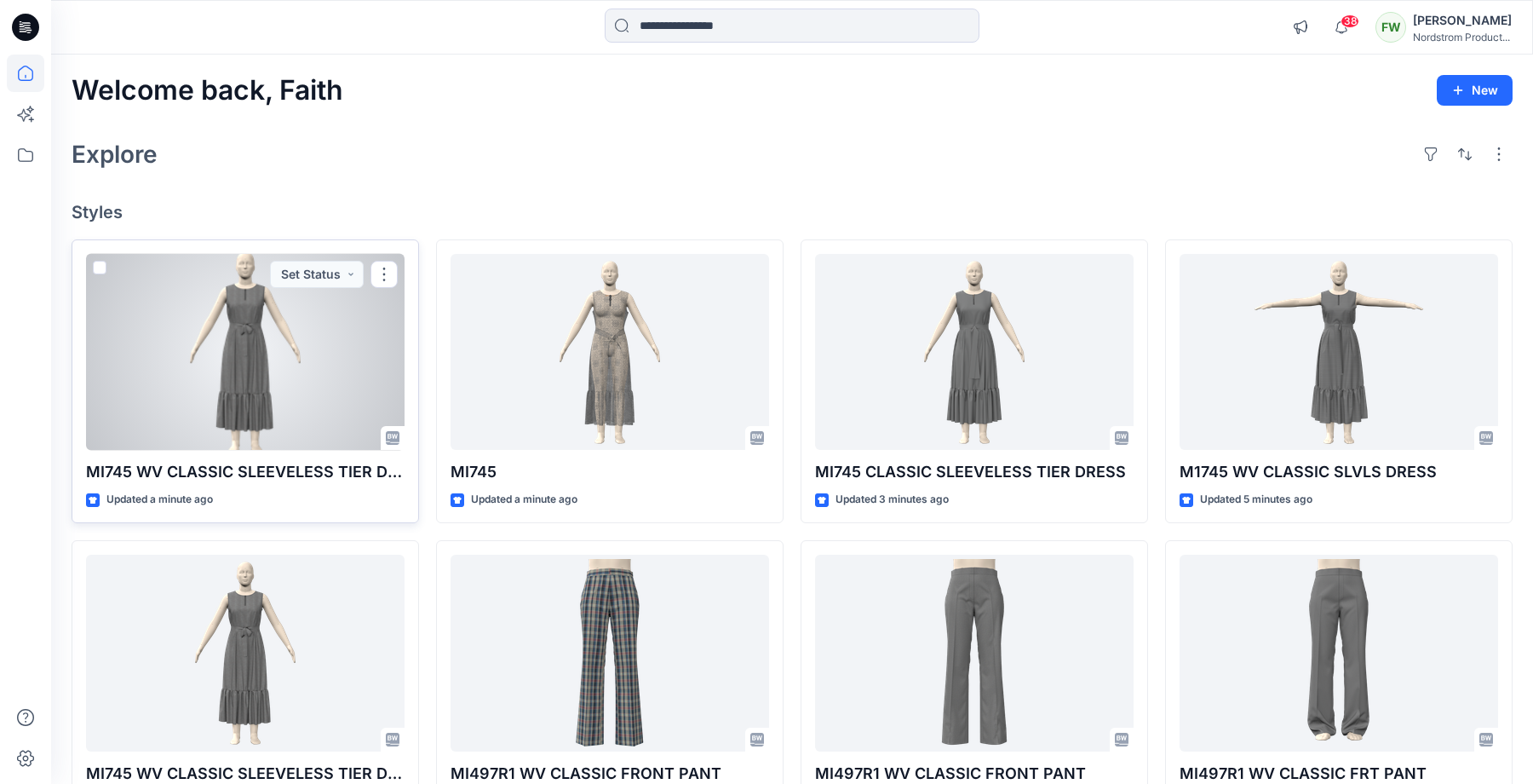
click at [226, 330] on div at bounding box center [245, 352] width 318 height 197
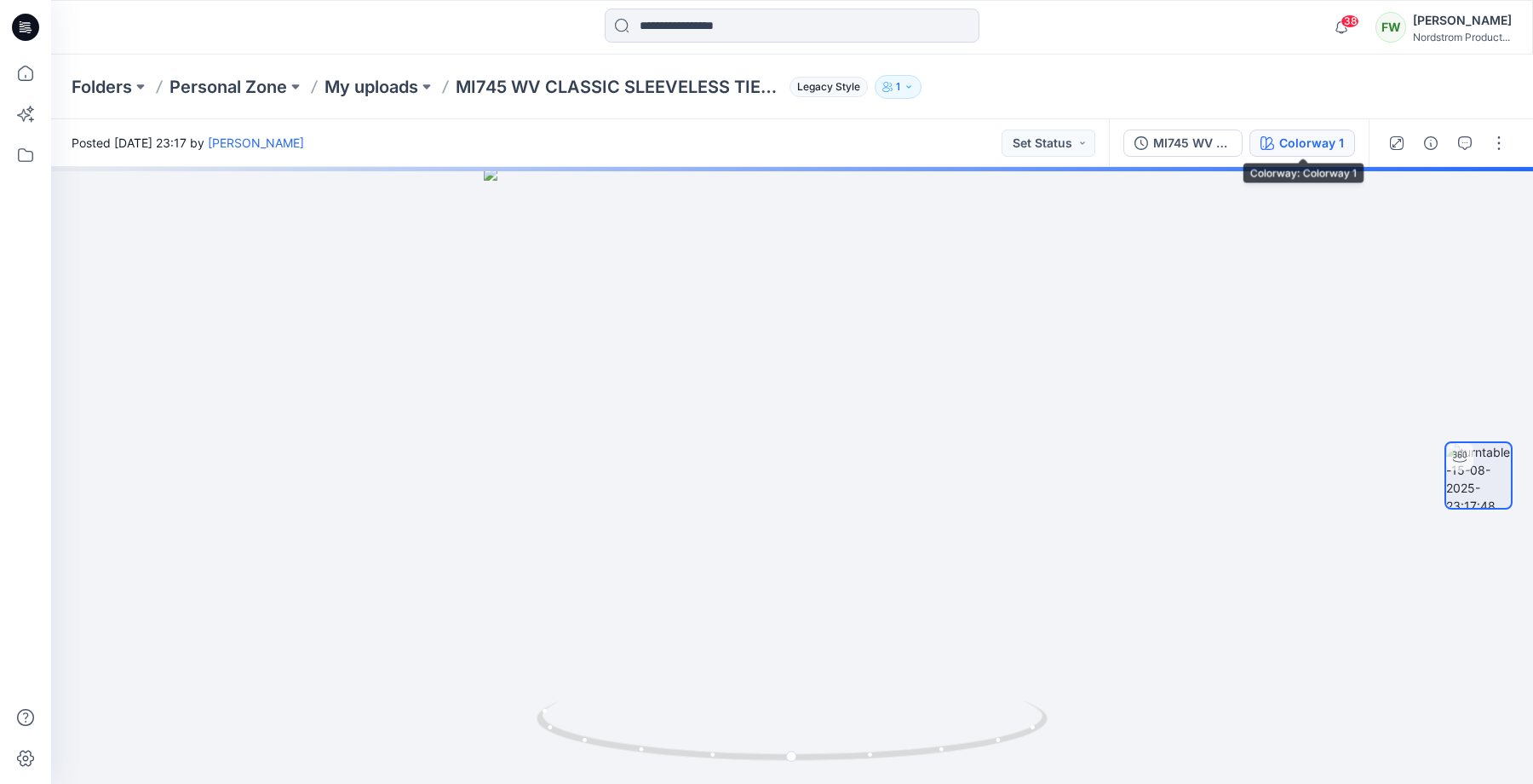
click at [1298, 147] on div "Colorway 1" at bounding box center [1312, 143] width 65 height 18
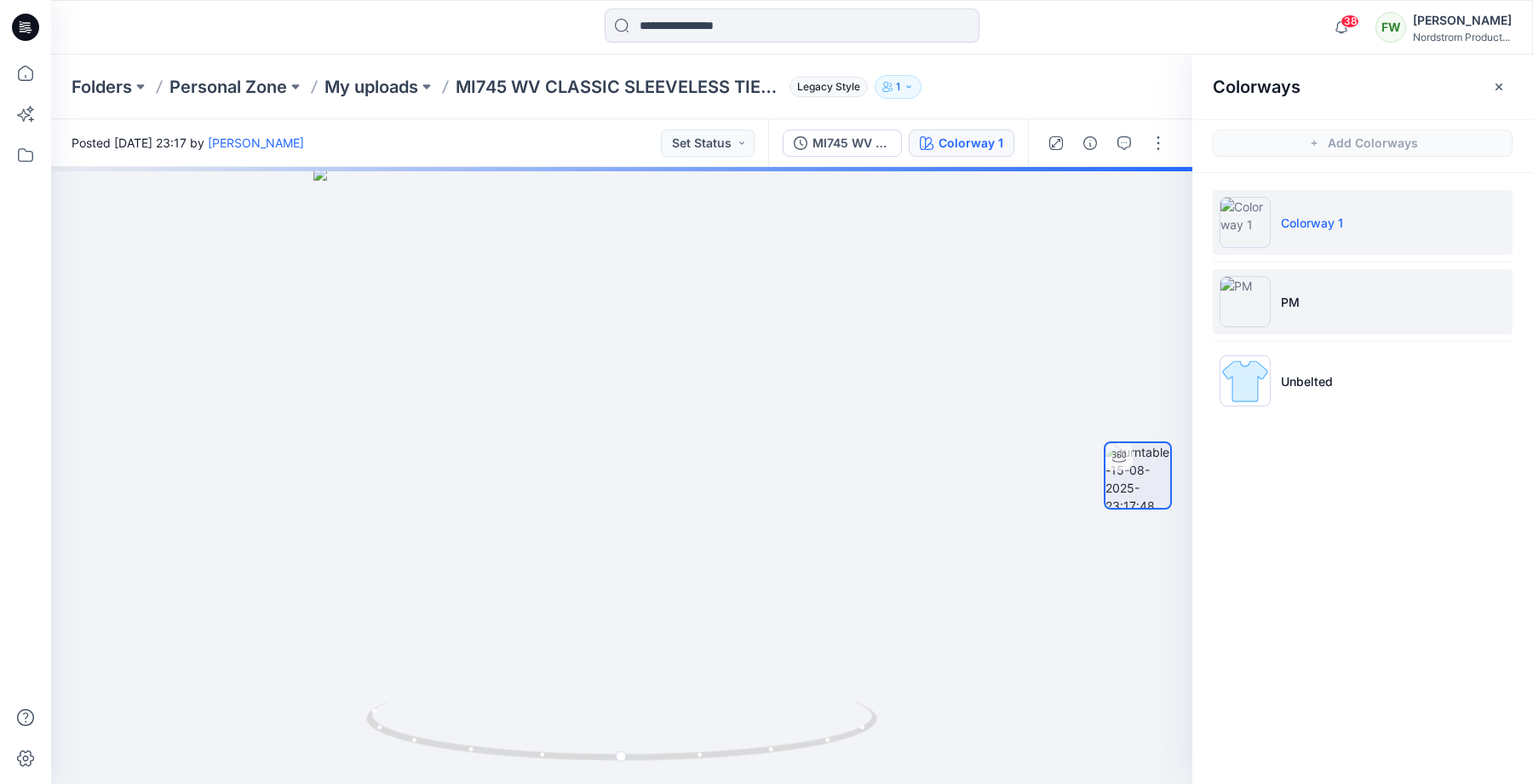
click at [1332, 312] on li "PM" at bounding box center [1362, 302] width 300 height 65
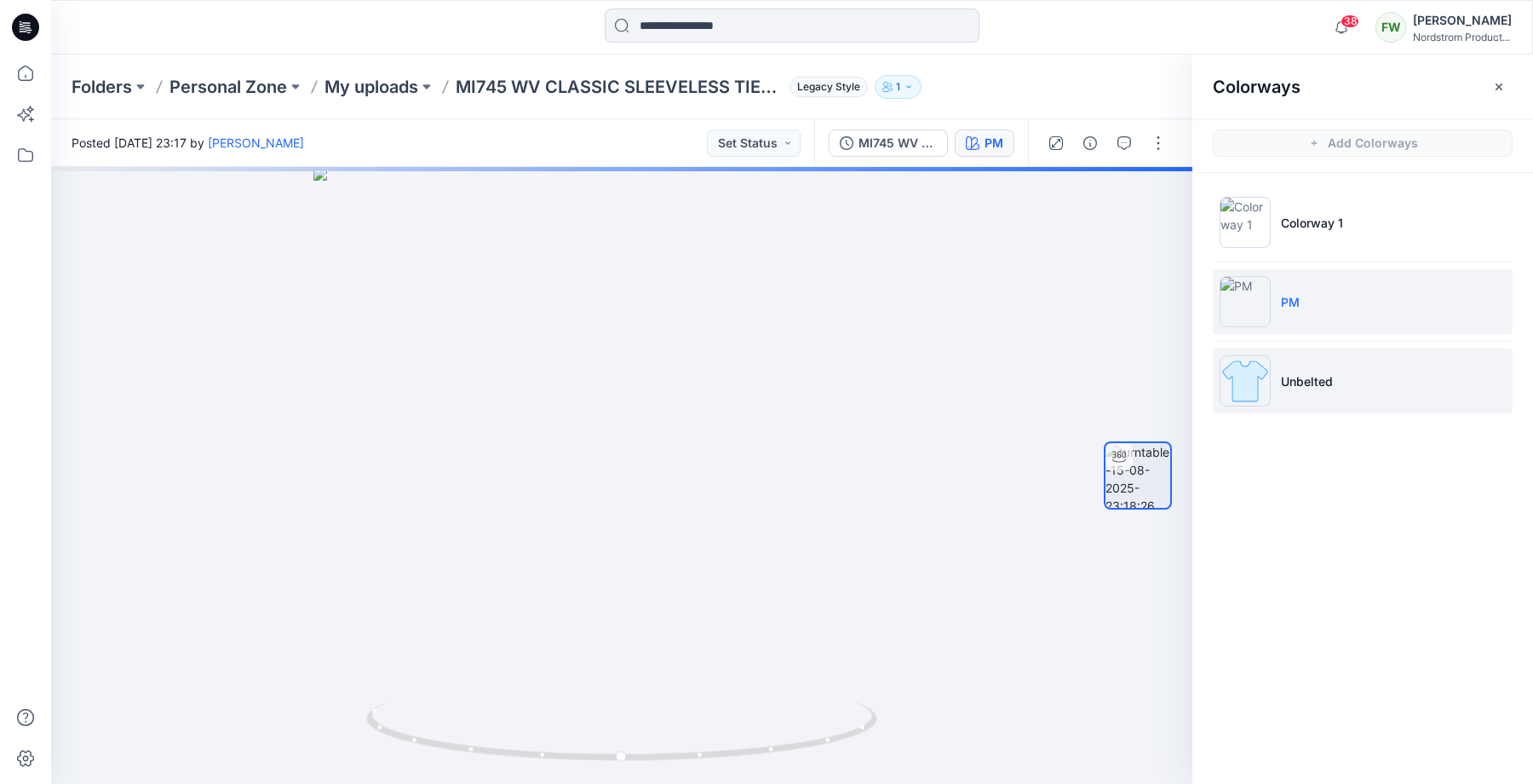
click at [1314, 381] on p "Unbelted" at bounding box center [1306, 381] width 52 height 18
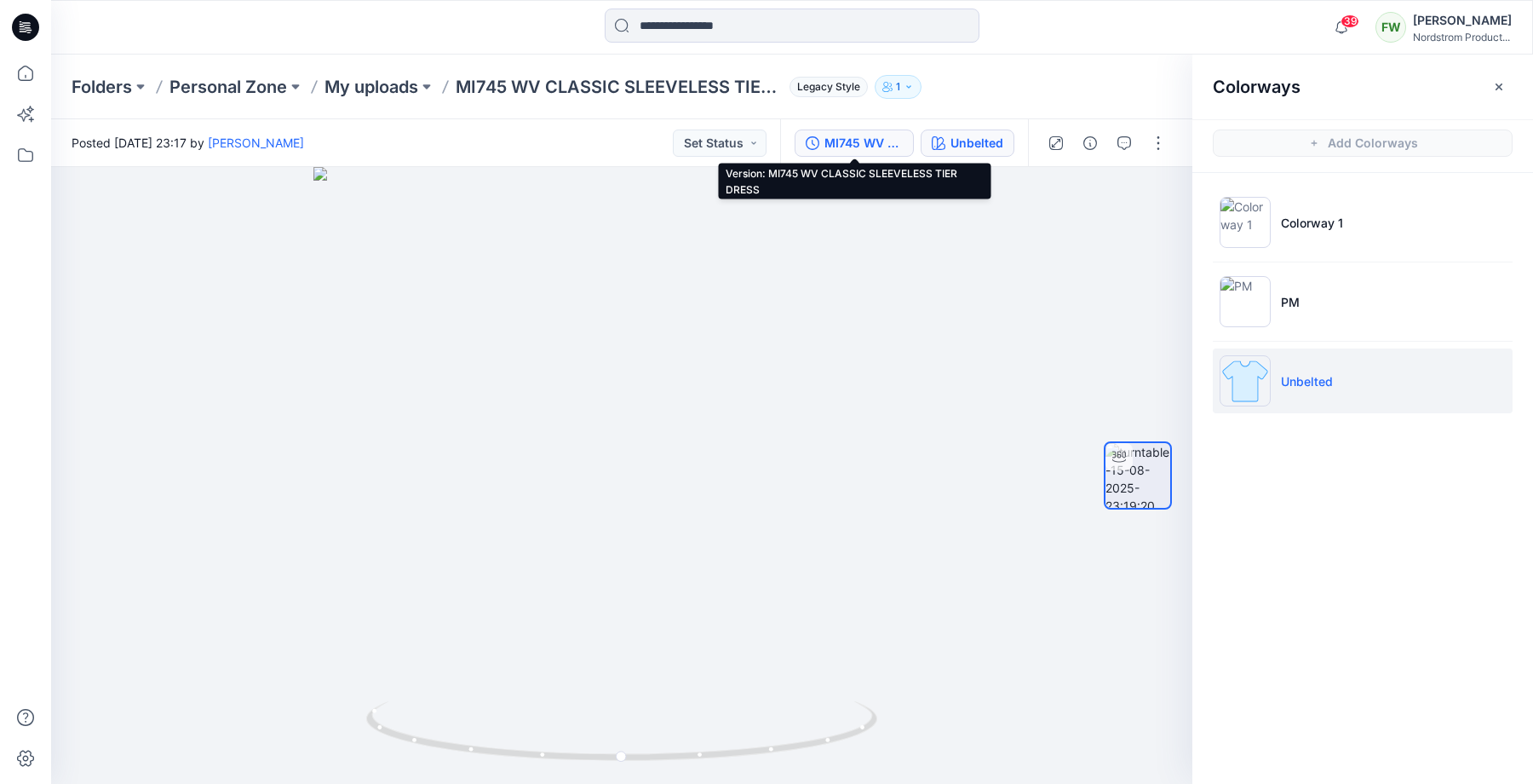
click at [849, 131] on button "MI745 WV CLASSIC SLEEVELESS TIER DRESS" at bounding box center [854, 143] width 119 height 27
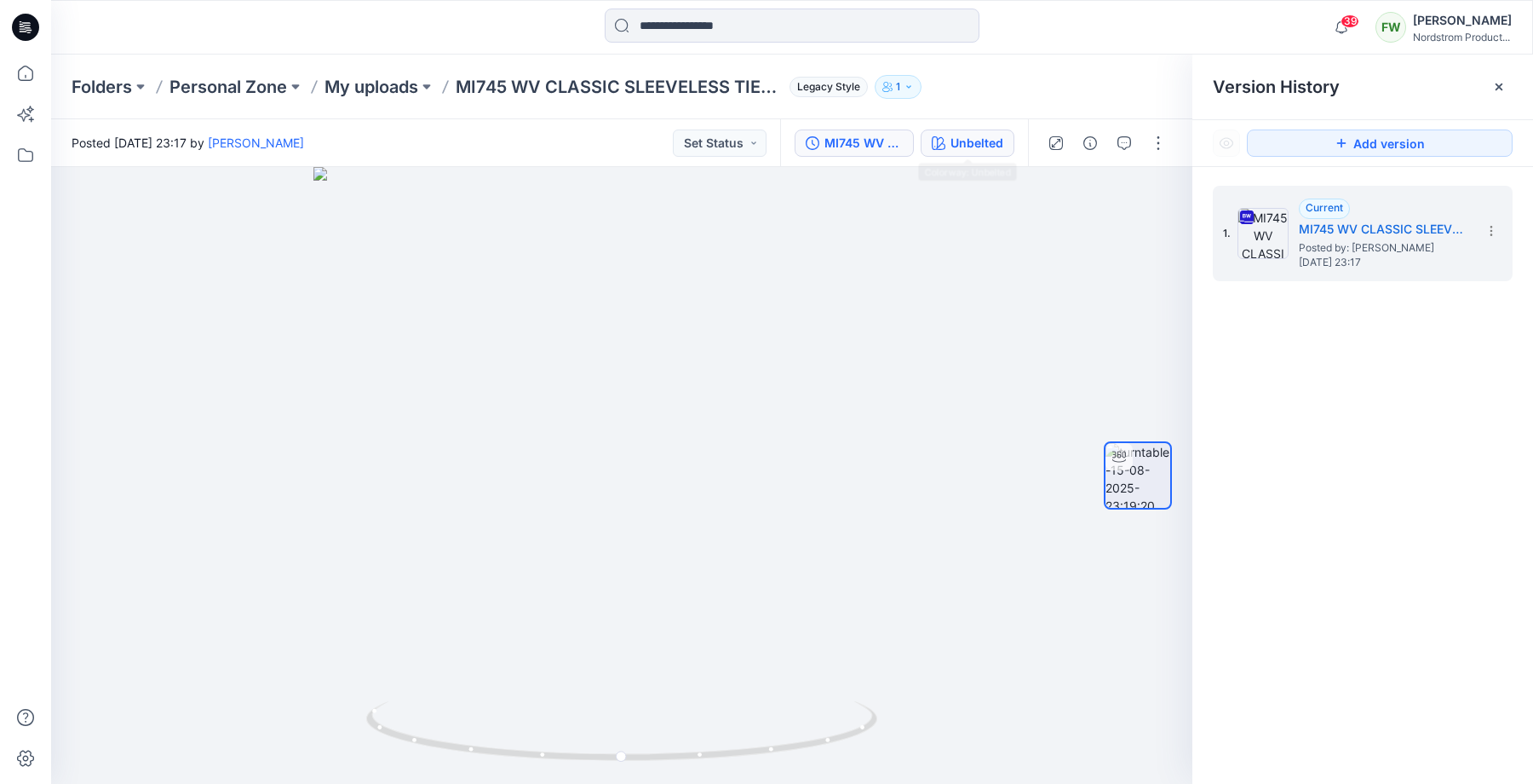
click at [948, 136] on button "Unbelted" at bounding box center [967, 143] width 94 height 27
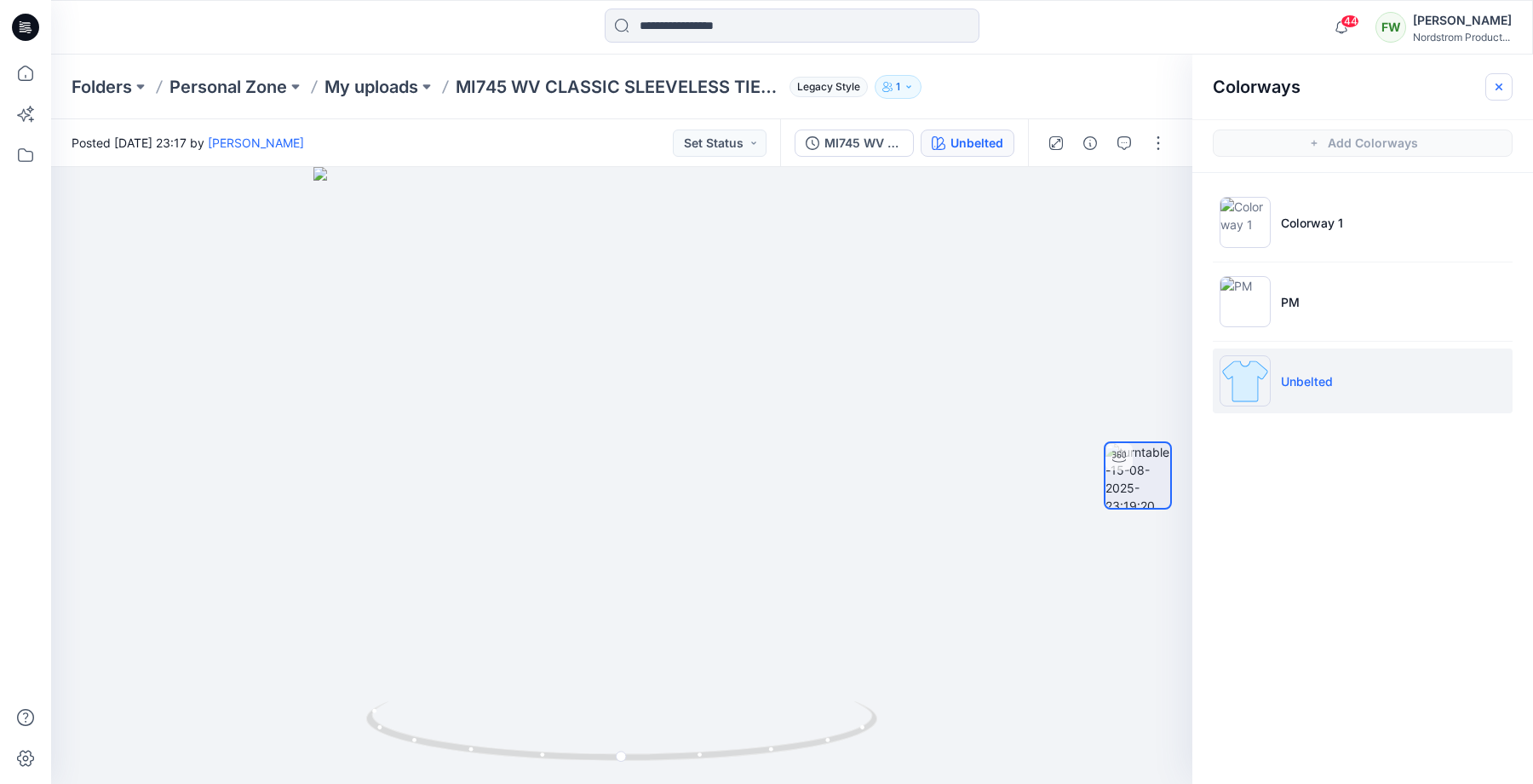
click at [1495, 88] on icon "button" at bounding box center [1500, 88] width 14 height 14
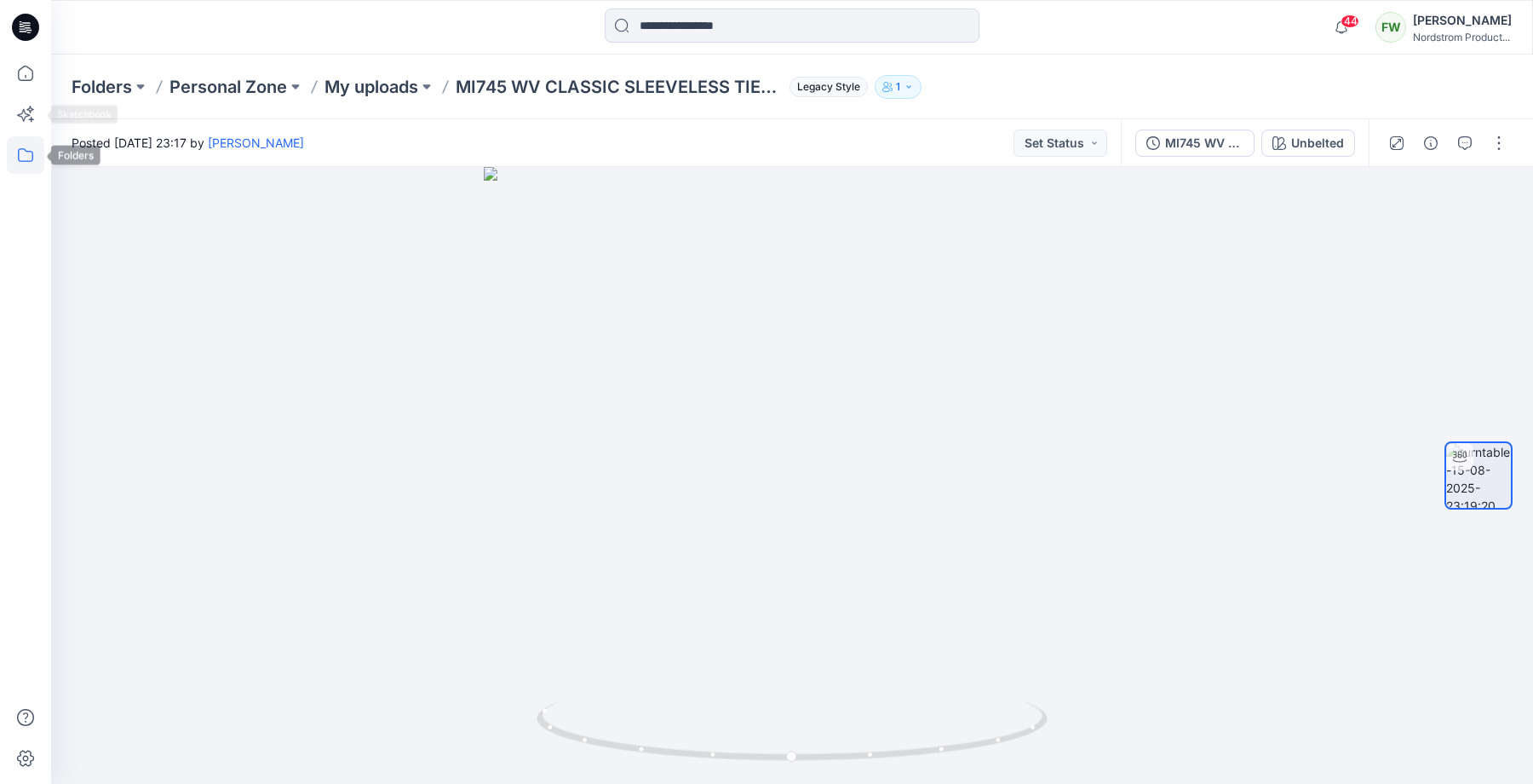
click at [24, 156] on icon at bounding box center [25, 155] width 38 height 38
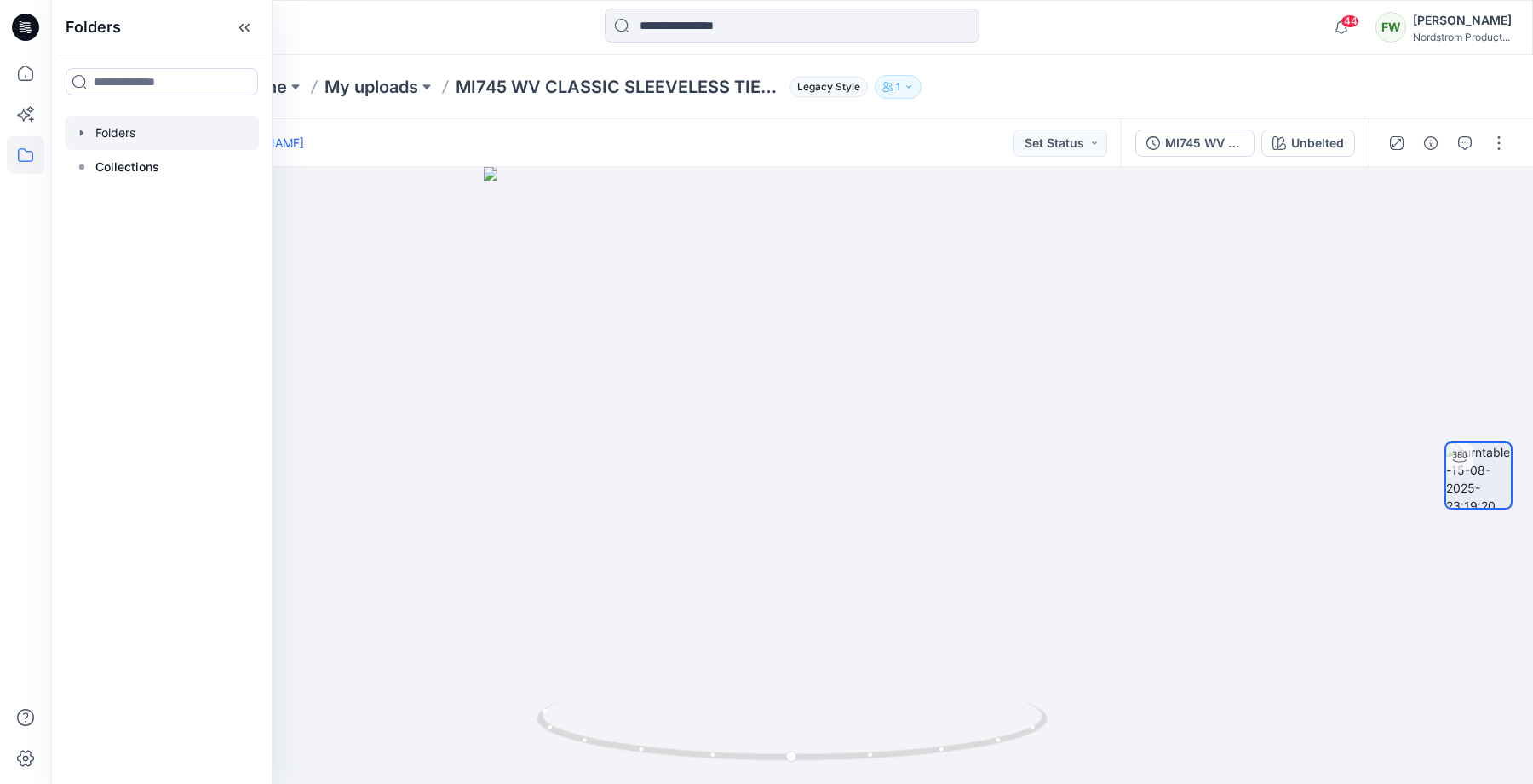
click at [144, 134] on div at bounding box center [162, 132] width 194 height 34
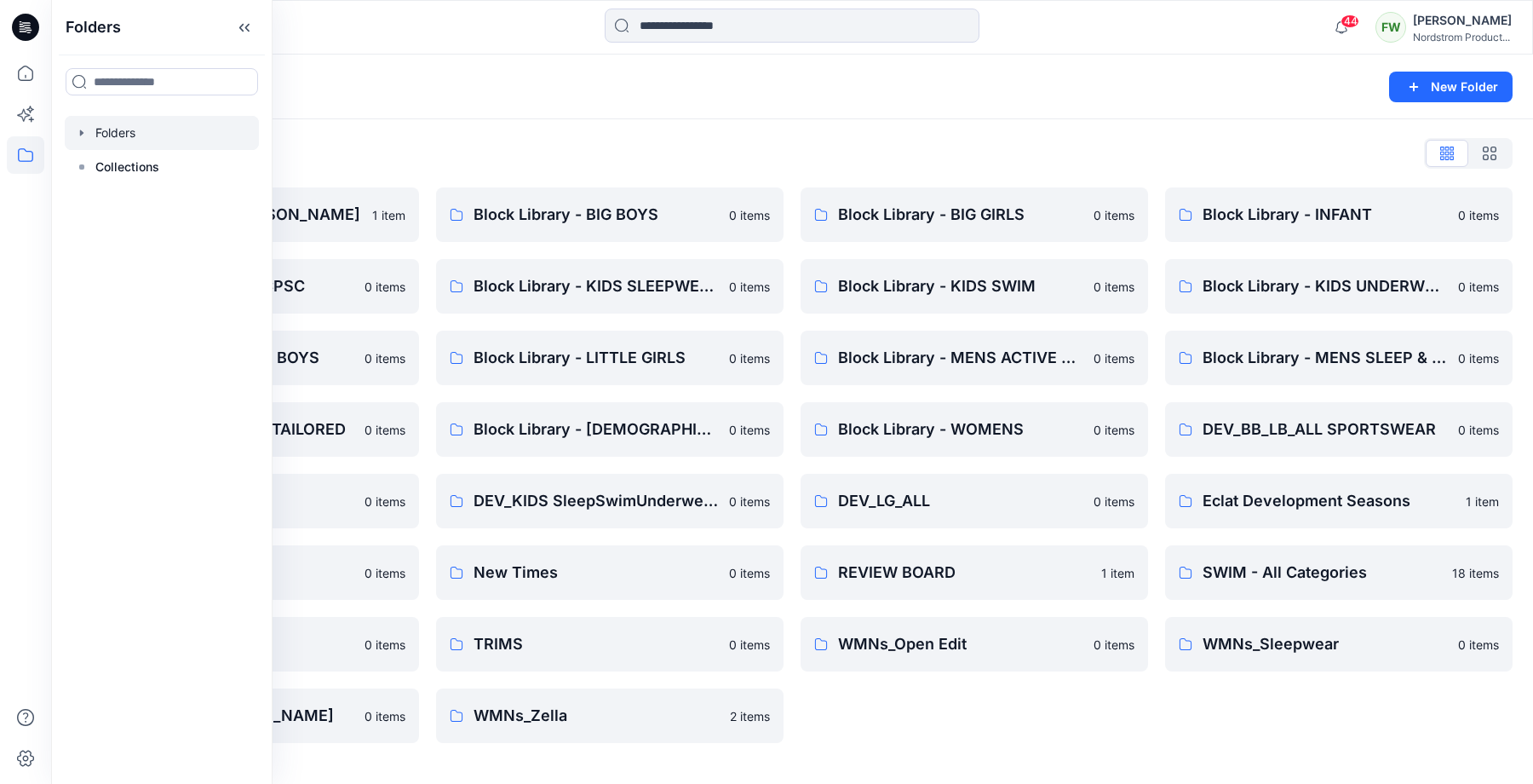
click at [481, 169] on div "Folders List BG_Zella & Z by [PERSON_NAME] 1 item Block Library - KIDS CPSC 0 i…" at bounding box center [792, 441] width 1482 height 644
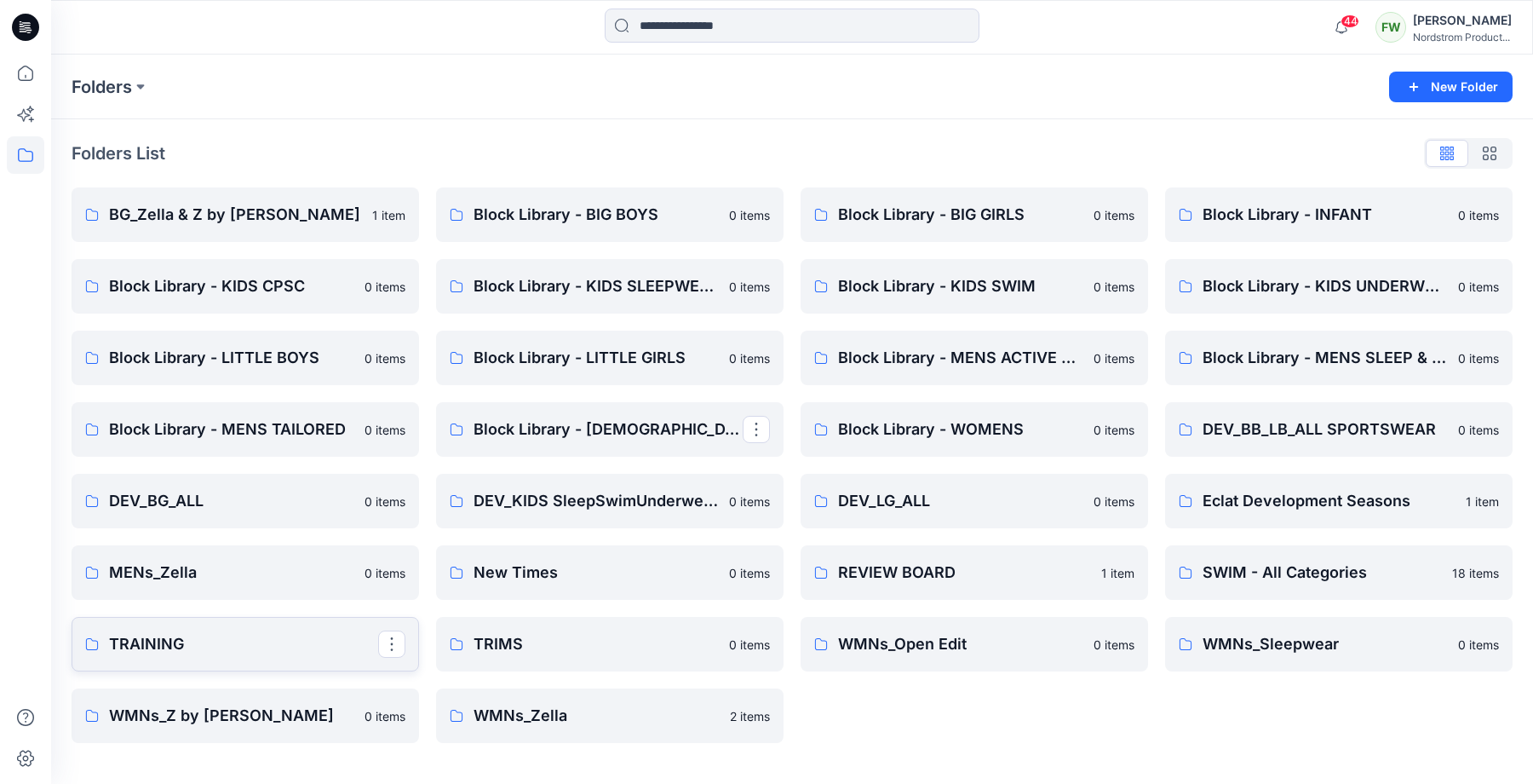
click at [218, 641] on p "TRAINING" at bounding box center [244, 643] width 270 height 24
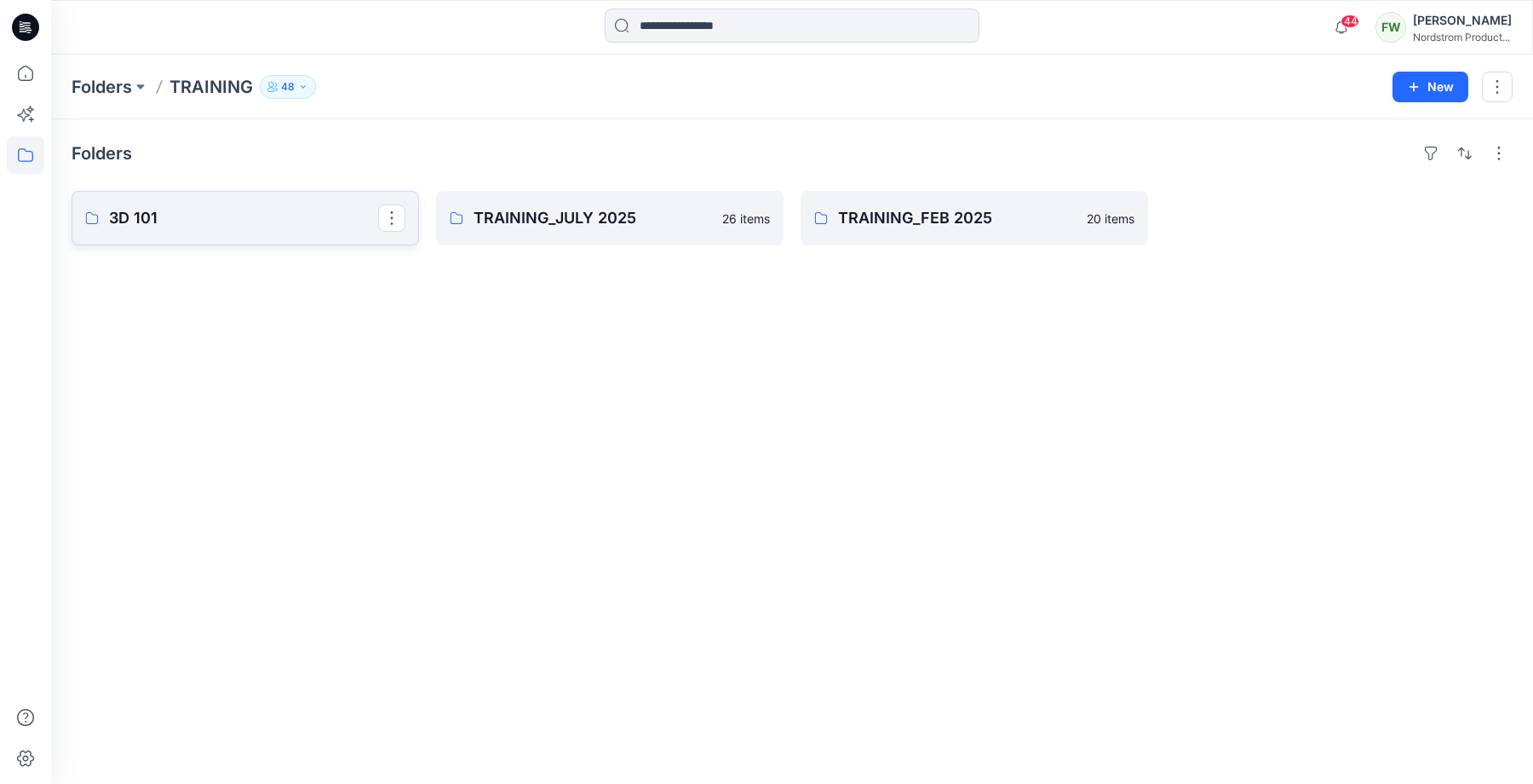
click at [234, 200] on link "3D 101" at bounding box center [245, 218] width 347 height 54
